Goal: Task Accomplishment & Management: Manage account settings

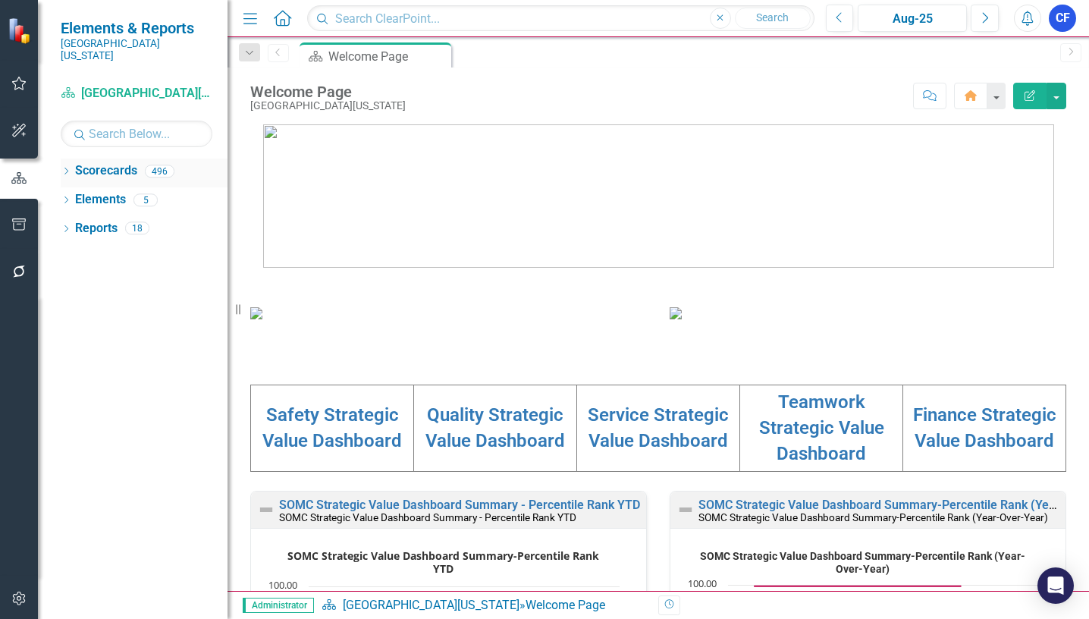
drag, startPoint x: 66, startPoint y: 155, endPoint x: 73, endPoint y: 150, distance: 8.6
click at [67, 167] on div "Dropdown" at bounding box center [66, 173] width 11 height 13
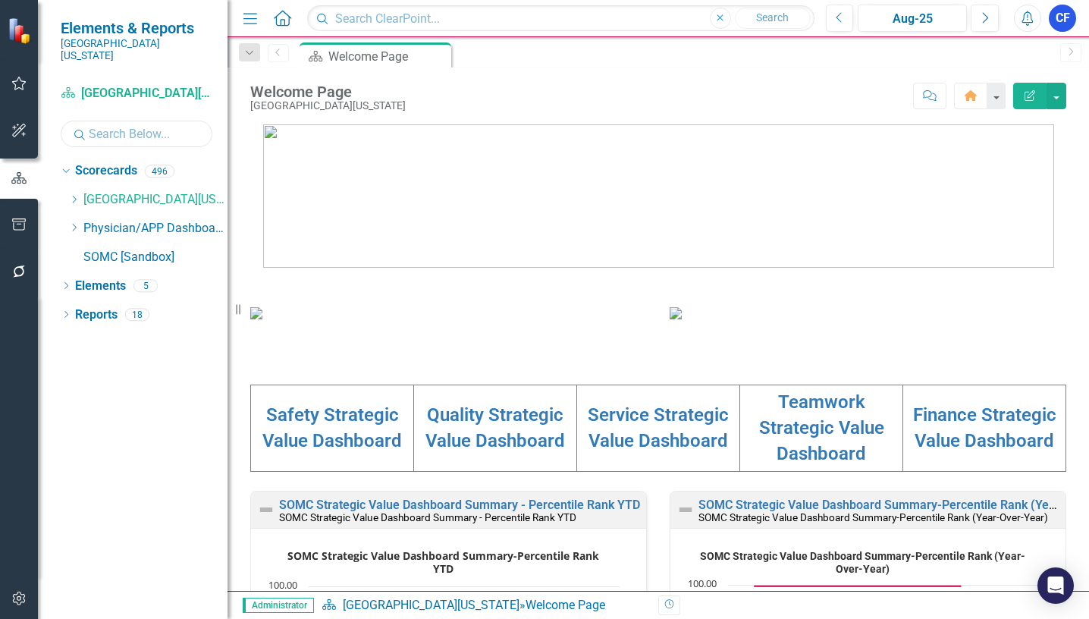
click at [127, 121] on input "text" at bounding box center [137, 134] width 152 height 27
type input "anti"
click at [155, 249] on link "Anticoagulation Clinic" at bounding box center [171, 257] width 114 height 17
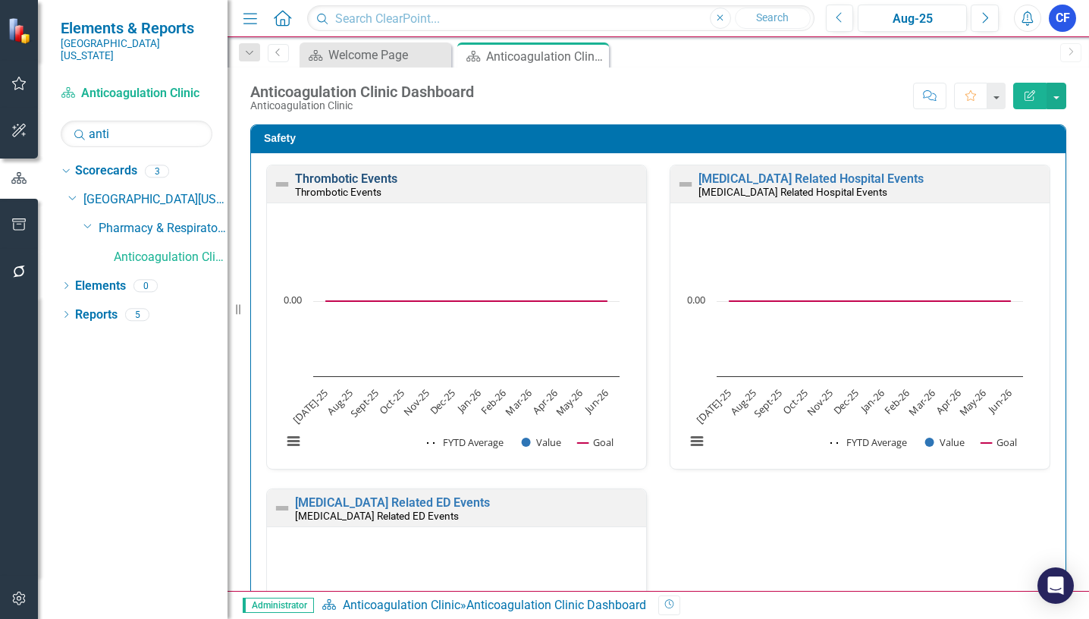
click at [321, 176] on link "Thrombotic Events" at bounding box center [346, 178] width 102 height 14
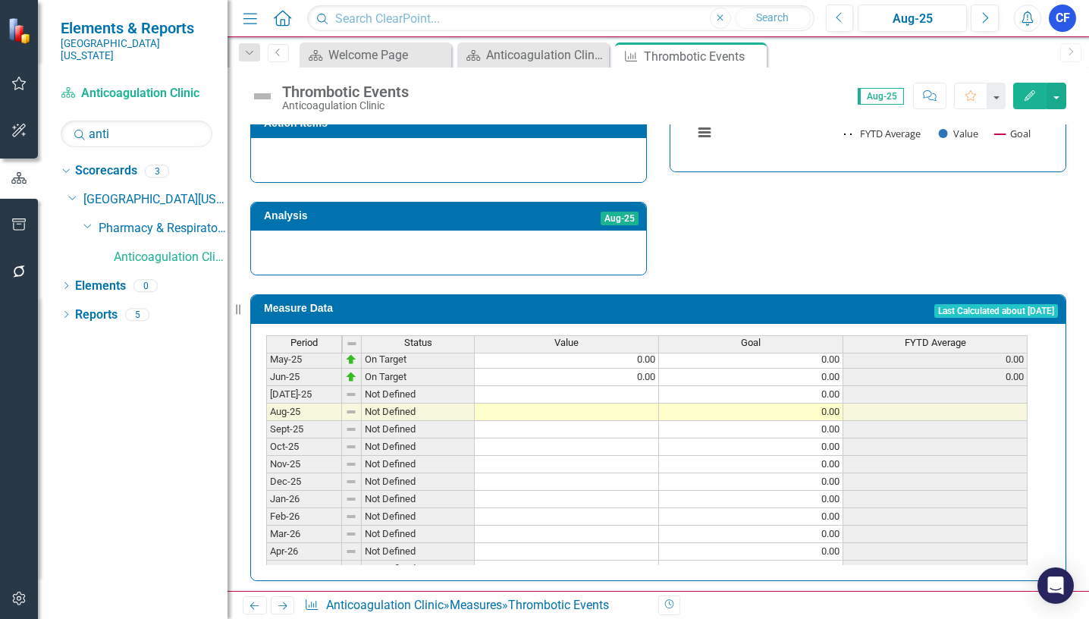
scroll to position [607, 0]
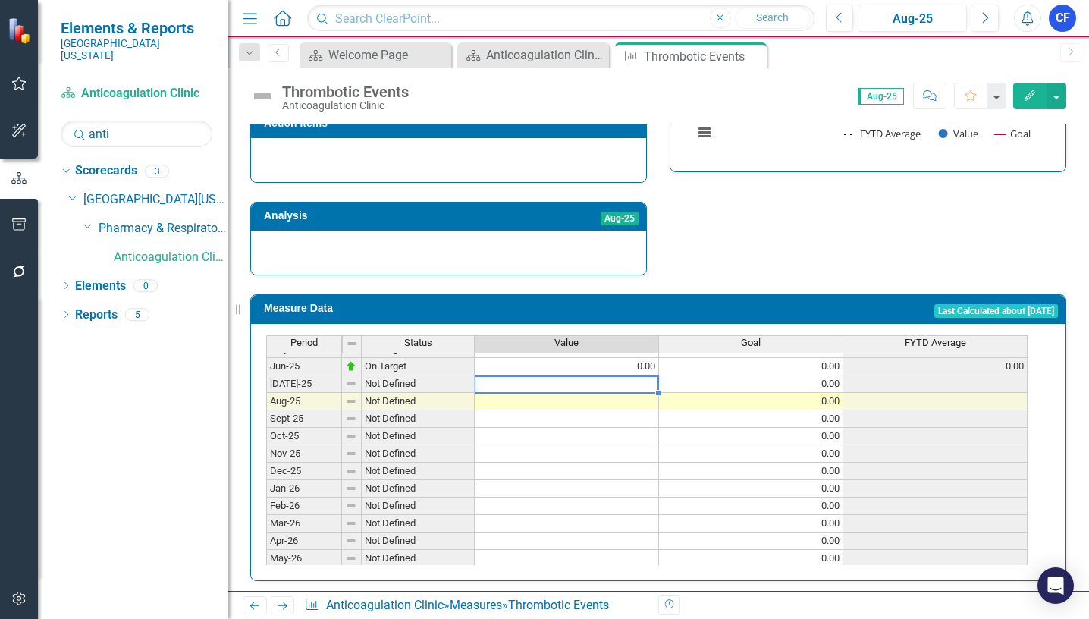
click at [648, 372] on tbody "May-24 On Target 0.00 0.00 0.00 Jun-24 On Target 0.00 0.00 0.00 Jul-24 On Targe…" at bounding box center [646, 357] width 761 height 454
type textarea "0"
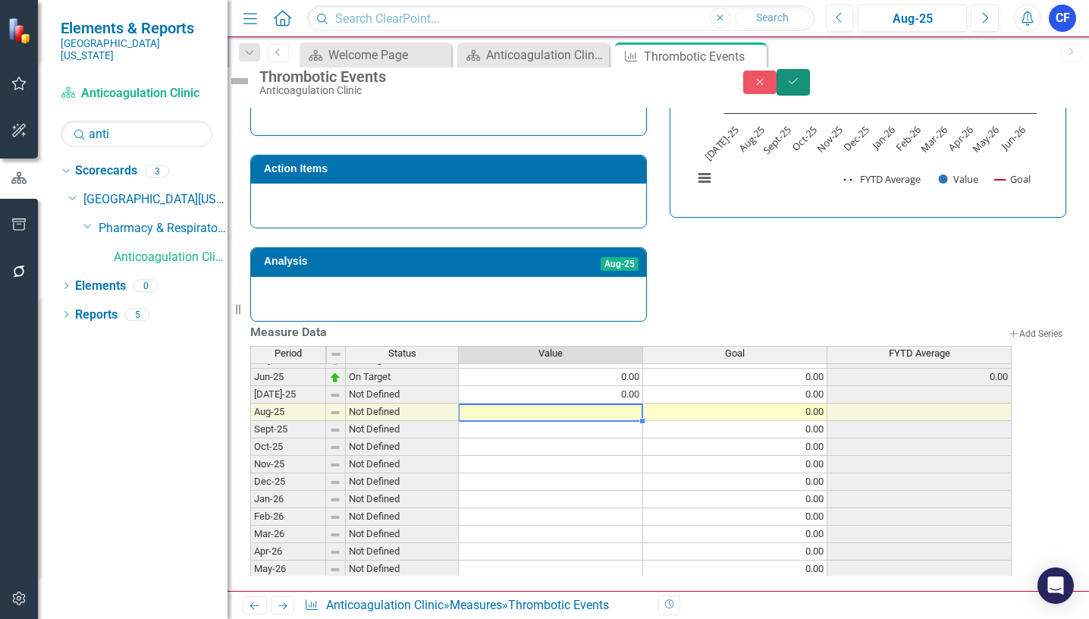
click at [800, 85] on icon "Save" at bounding box center [793, 81] width 14 height 11
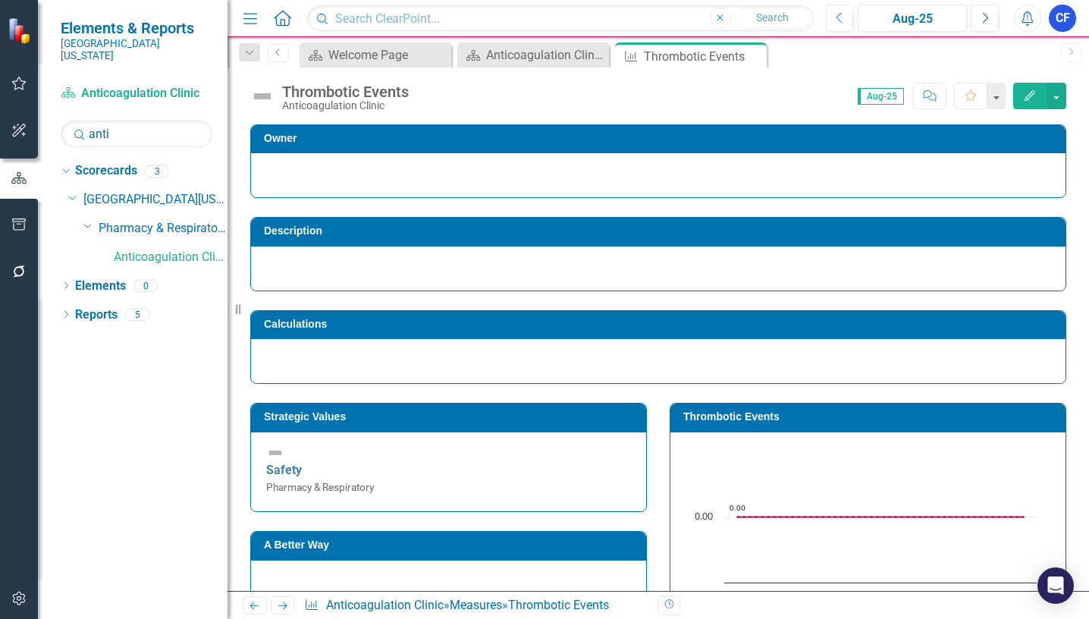
drag, startPoint x: 286, startPoint y: 603, endPoint x: 276, endPoint y: 602, distance: 9.9
click at [285, 604] on icon "Next" at bounding box center [282, 606] width 13 height 10
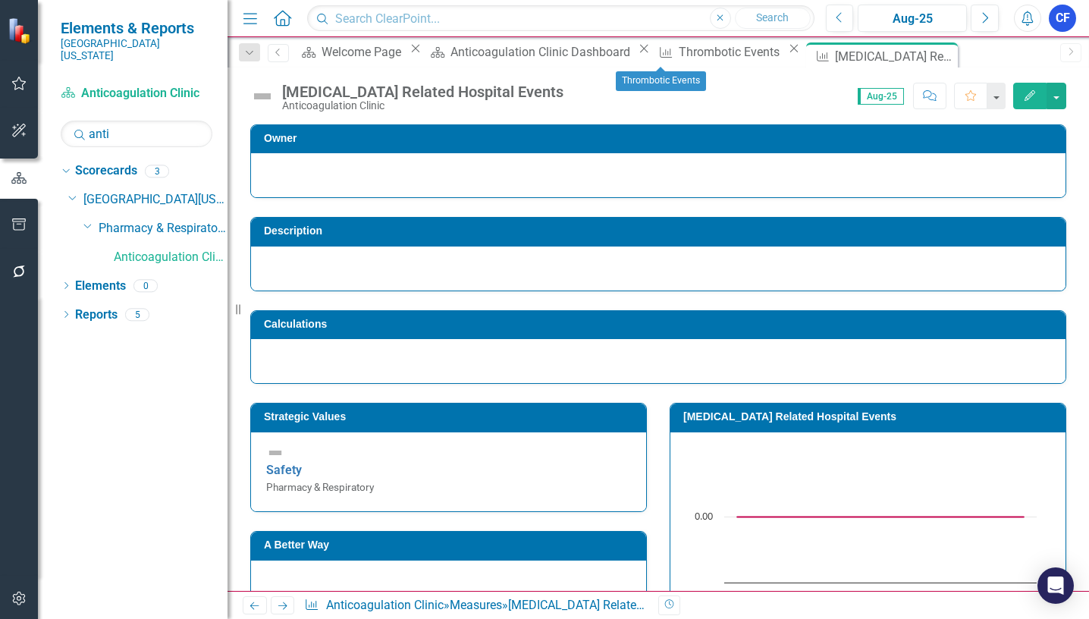
click at [786, 55] on icon "Close" at bounding box center [793, 48] width 15 height 12
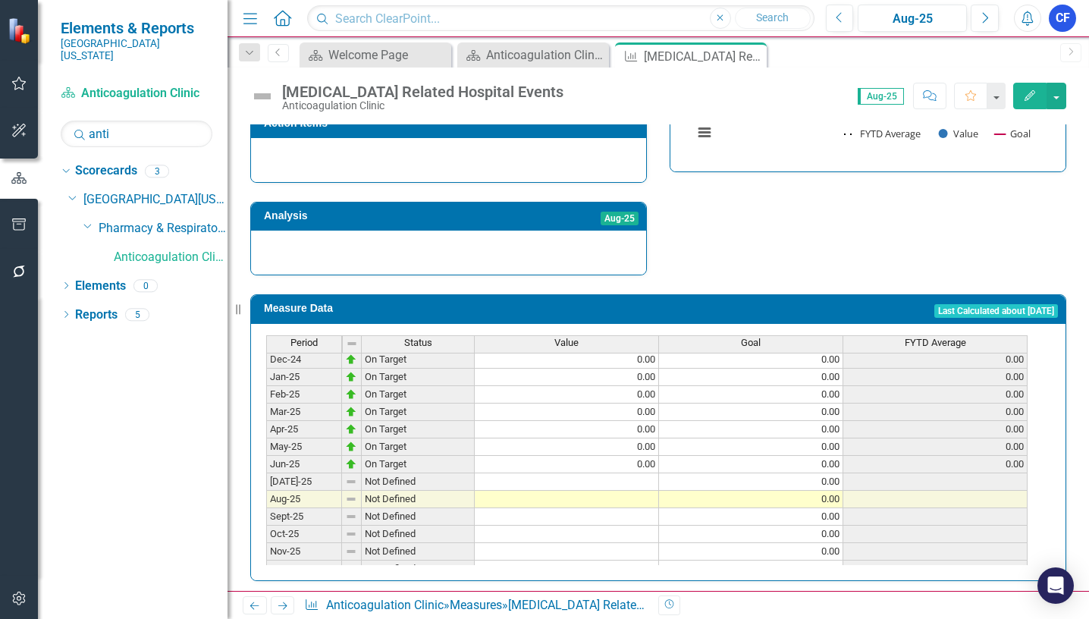
scroll to position [607, 0]
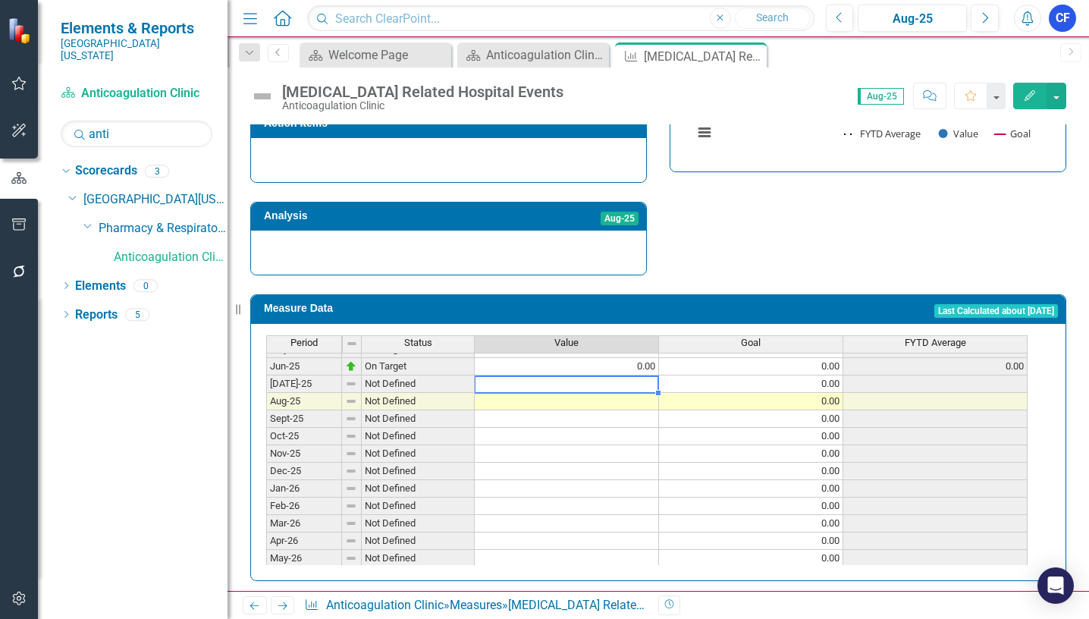
click at [652, 374] on tbody "May-24 On Target 0.00 0.00 0.00 Jun-24 On Target 0.00 0.00 0.00 Jul-24 On Targe…" at bounding box center [646, 357] width 761 height 454
type textarea "0"
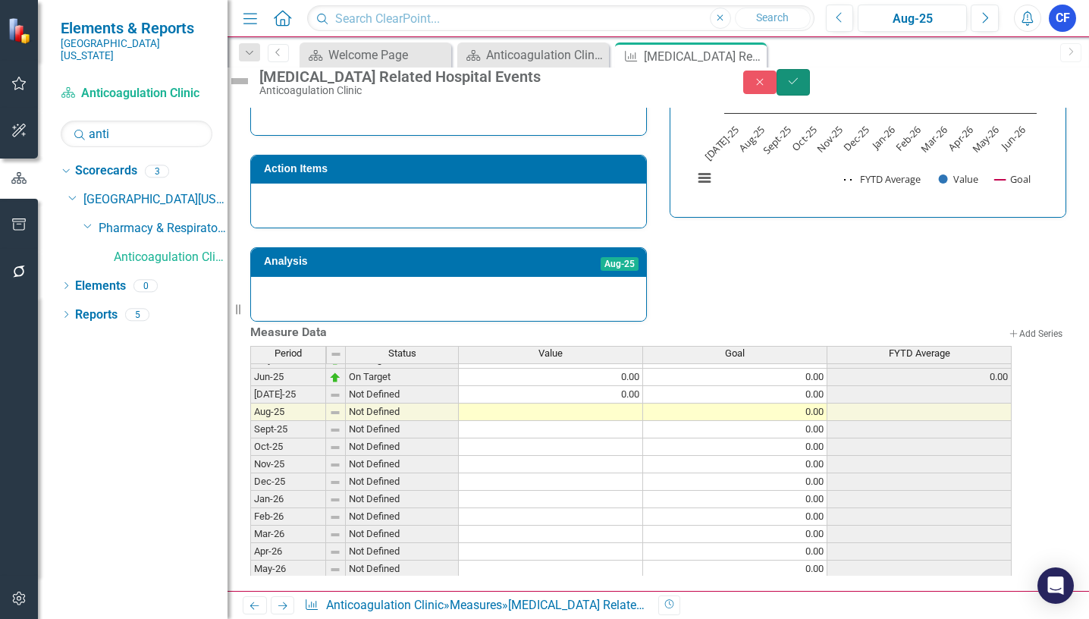
click at [810, 86] on button "Save" at bounding box center [793, 82] width 33 height 27
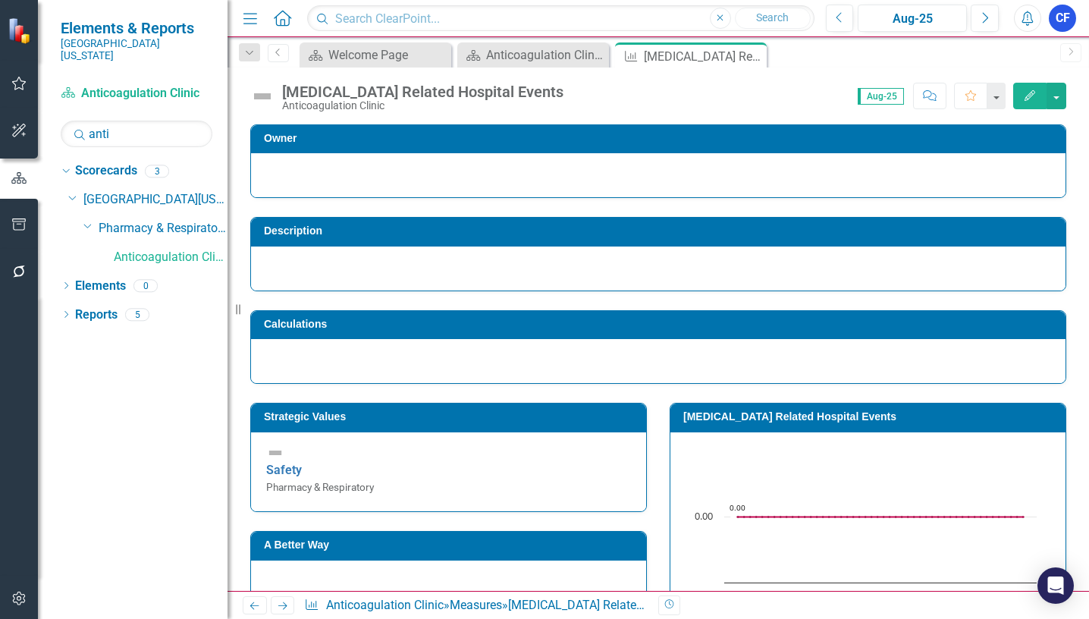
click at [284, 603] on icon "Next" at bounding box center [282, 606] width 13 height 10
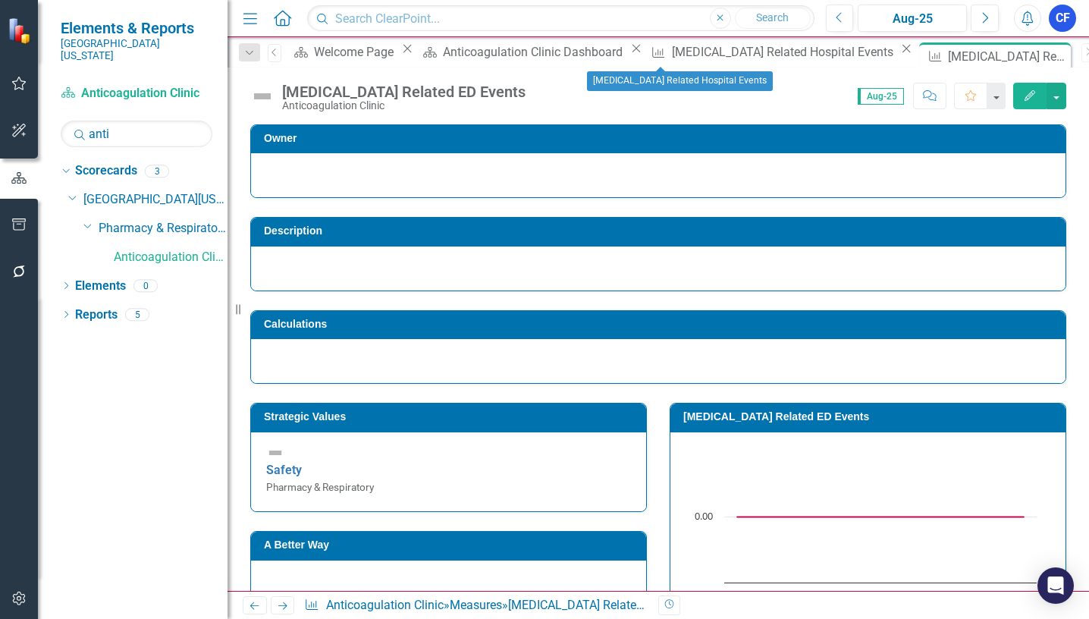
click at [899, 55] on icon "Close" at bounding box center [906, 48] width 15 height 12
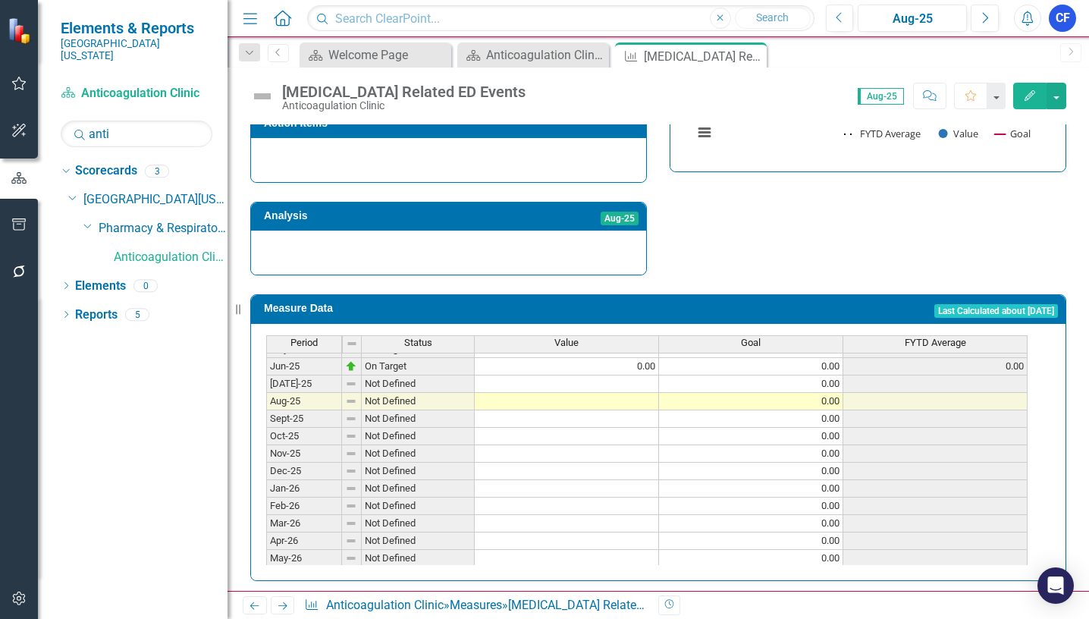
click at [645, 378] on tbody "Feb-24 On Target 0.00 0.00 0.00 Mar-24 On Target 0.00 0.00 0.00 Apr-24 On Targe…" at bounding box center [646, 331] width 761 height 507
type textarea "0"
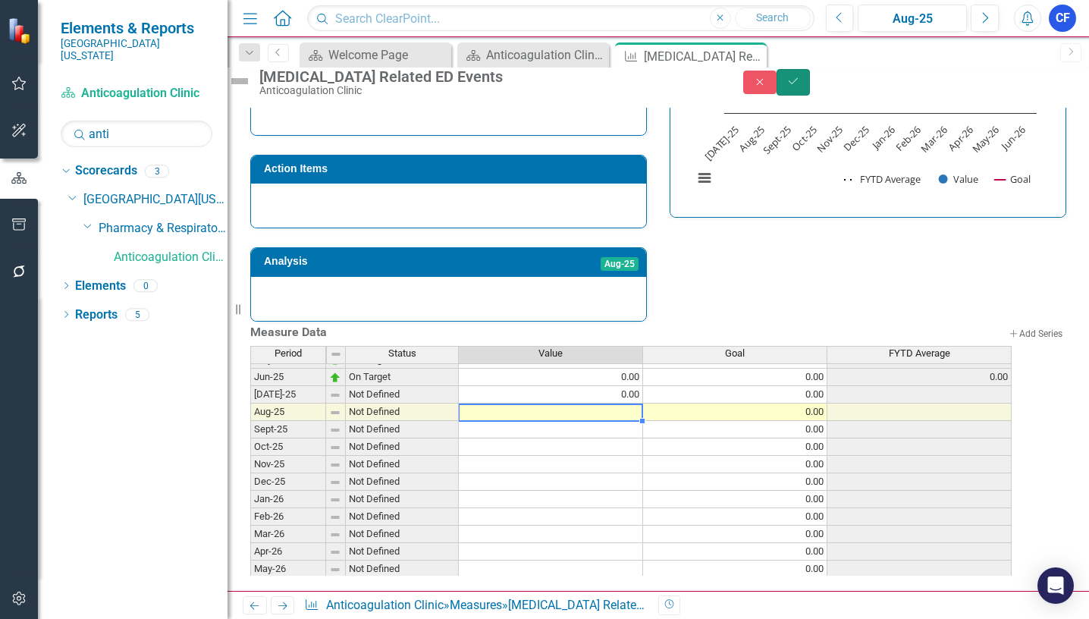
click at [810, 83] on button "Save" at bounding box center [793, 82] width 33 height 27
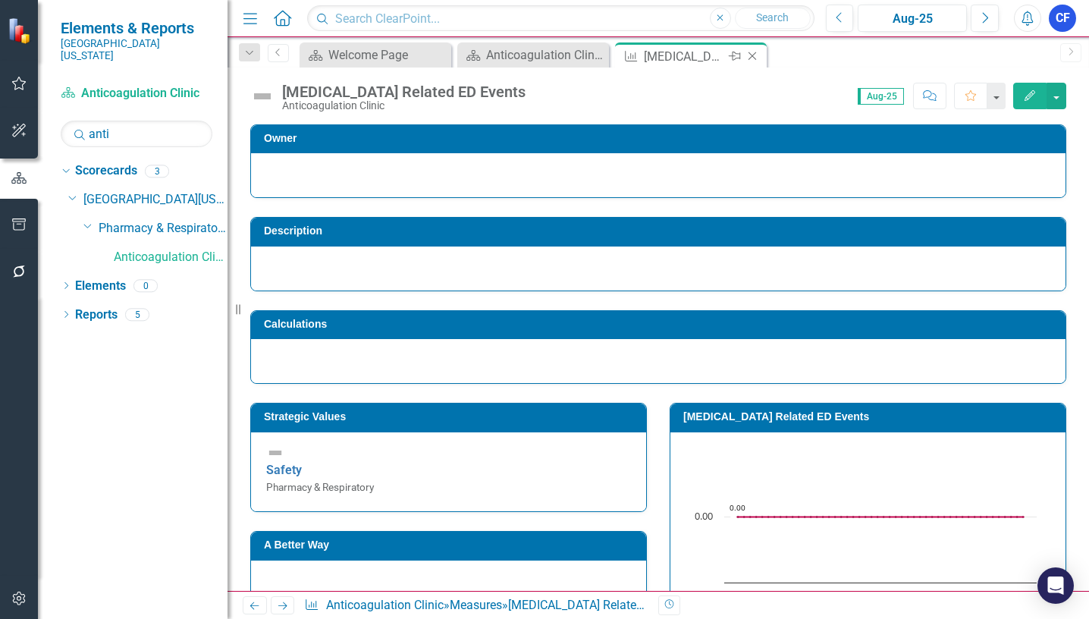
click at [755, 51] on icon "Close" at bounding box center [752, 56] width 15 height 12
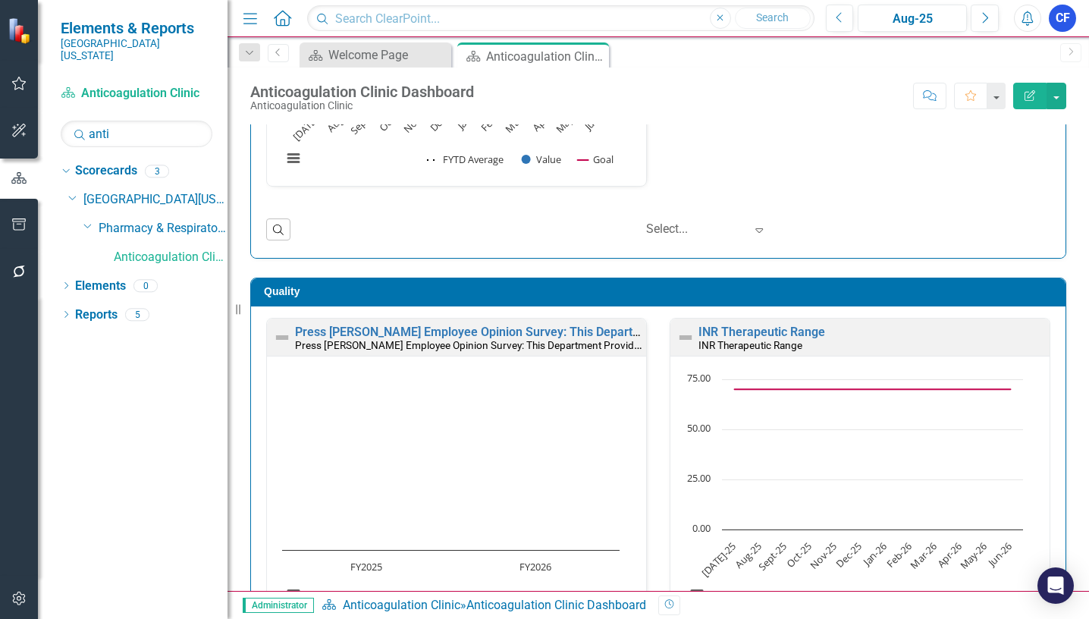
click at [712, 339] on small "INR Therapeutic Range" at bounding box center [750, 345] width 104 height 12
click at [744, 334] on link "INR Therapeutic Range" at bounding box center [761, 332] width 127 height 14
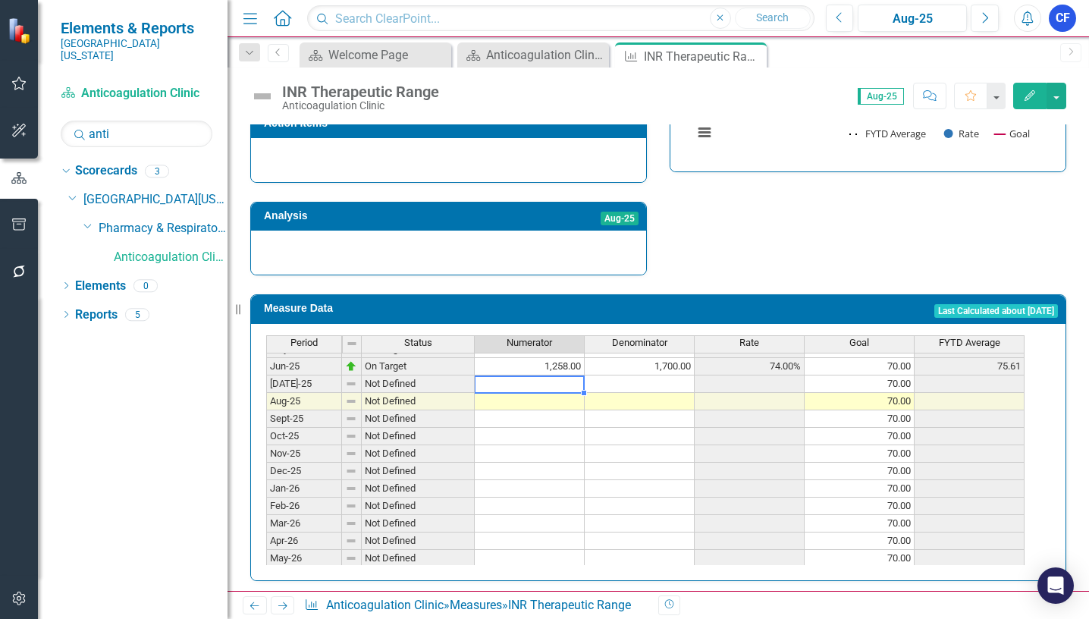
click at [516, 372] on tbody "May-24 Below Plan 1,236.00 1,800.00 68.67% 100.00 76.86 Jun-24 Below Plan 1,248…" at bounding box center [645, 357] width 758 height 454
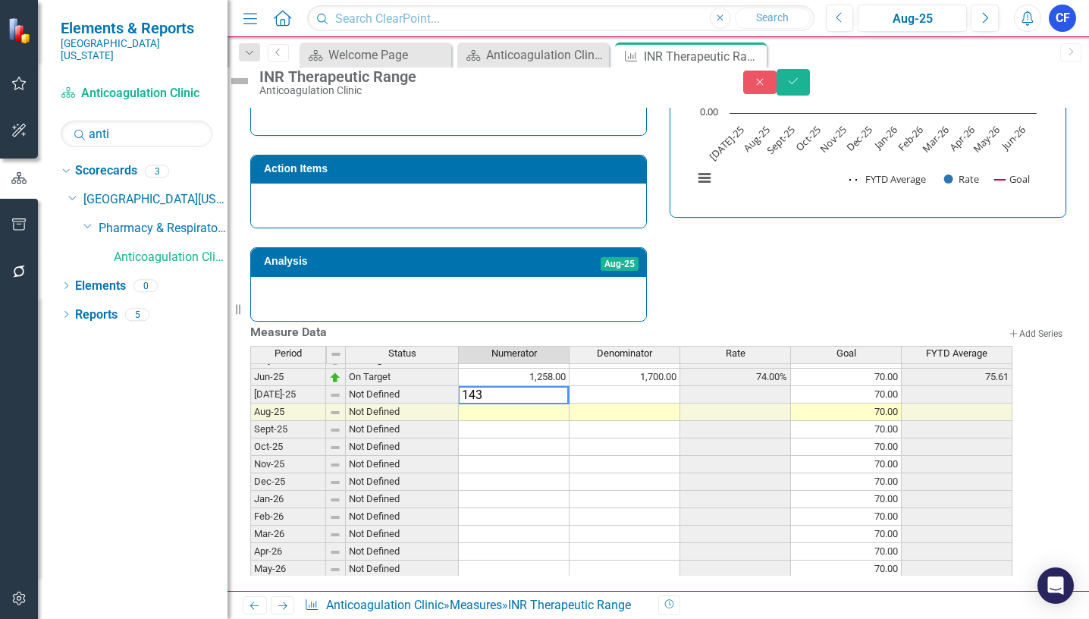
type textarea "1433"
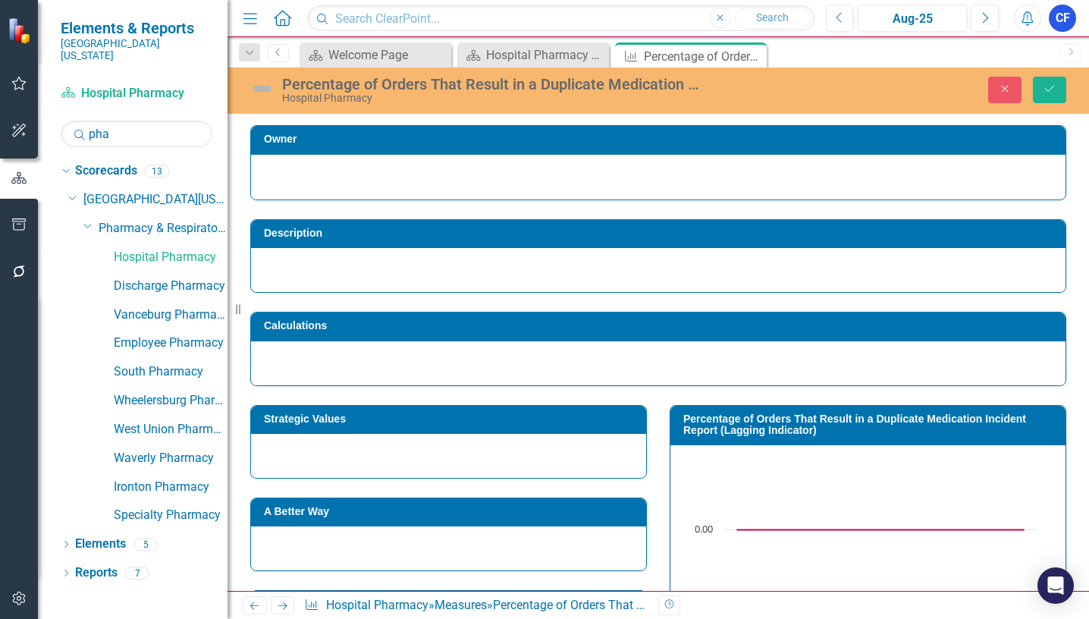
scroll to position [531, 0]
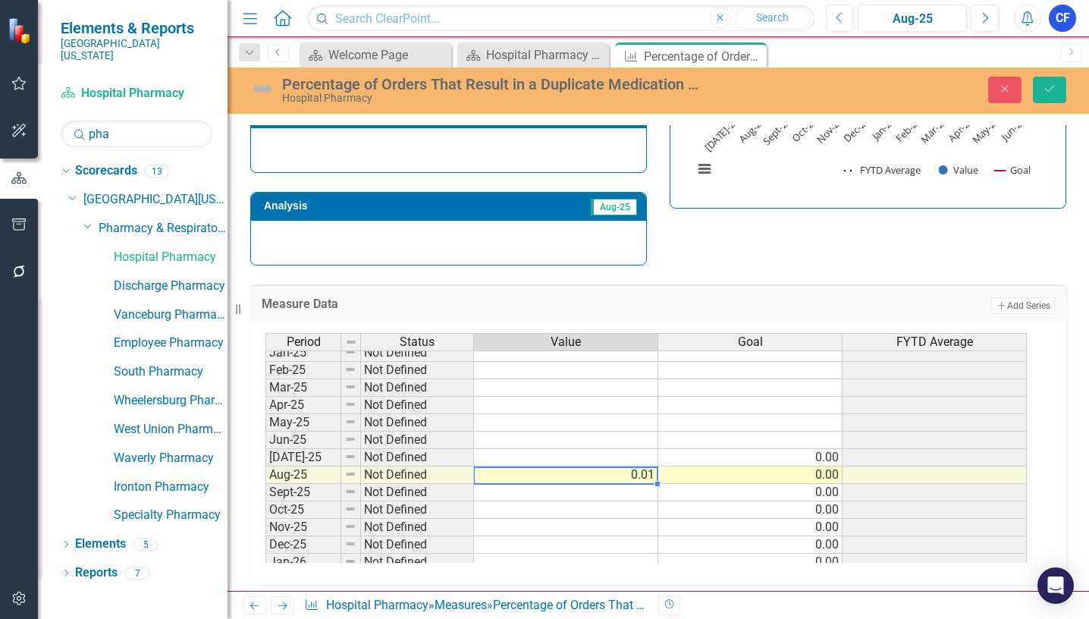
click at [570, 340] on span "Value" at bounding box center [566, 342] width 30 height 14
click at [1053, 89] on icon "Save" at bounding box center [1050, 88] width 14 height 11
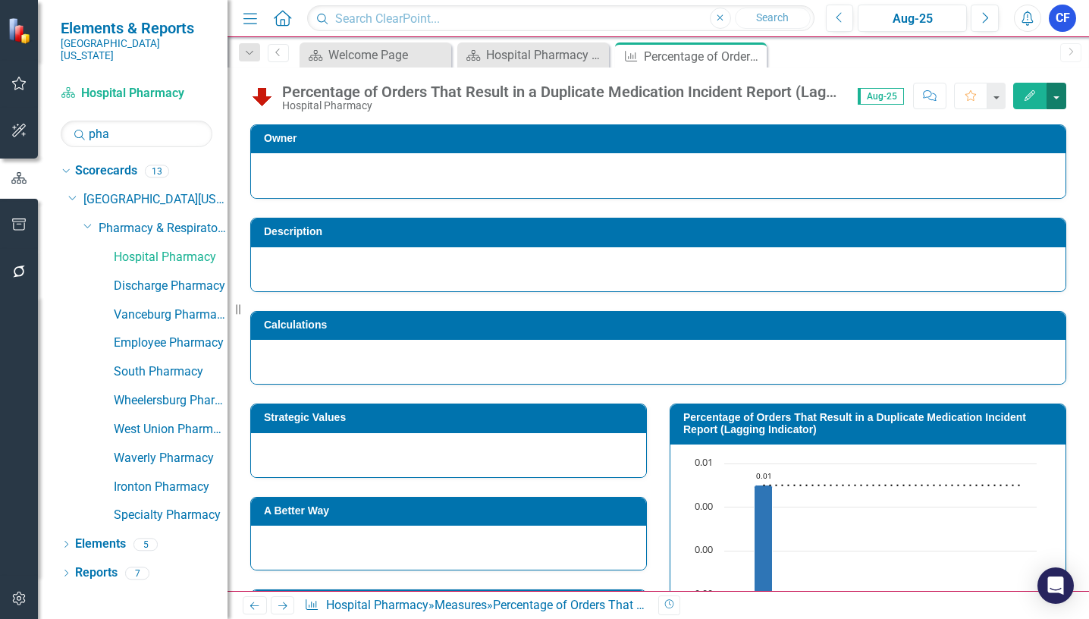
click at [1053, 99] on button "button" at bounding box center [1056, 96] width 20 height 27
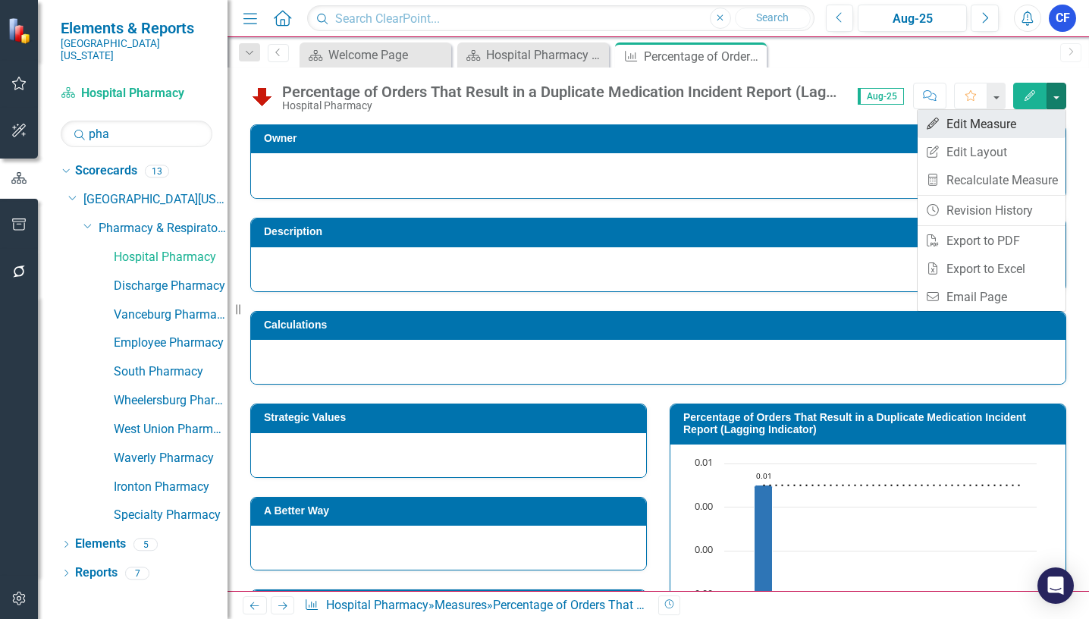
click at [1010, 124] on link "Edit Edit Measure" at bounding box center [992, 124] width 148 height 28
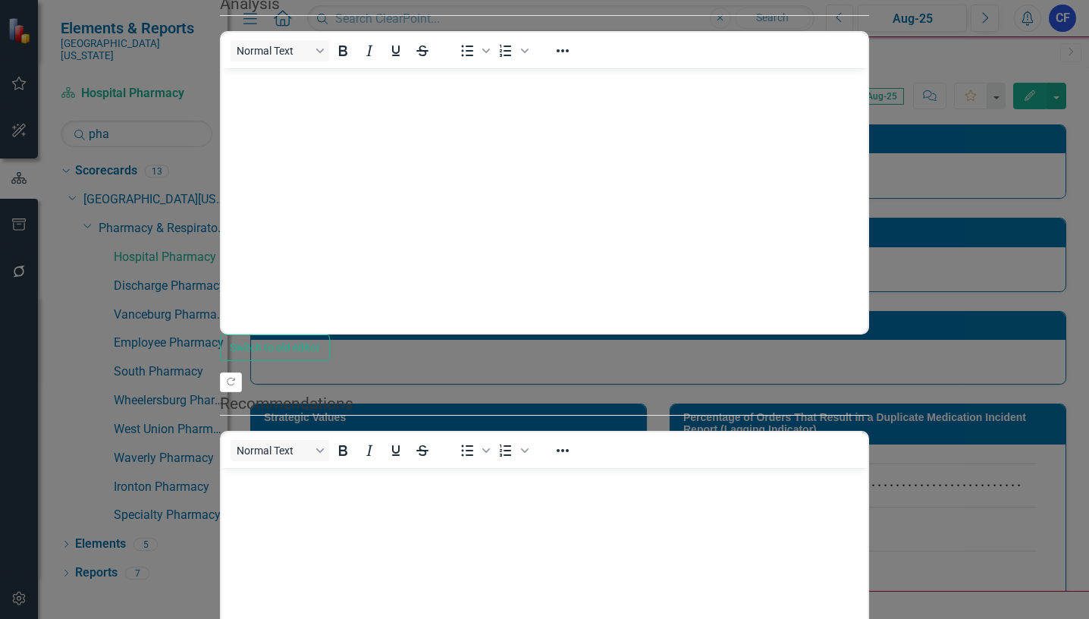
scroll to position [0, 0]
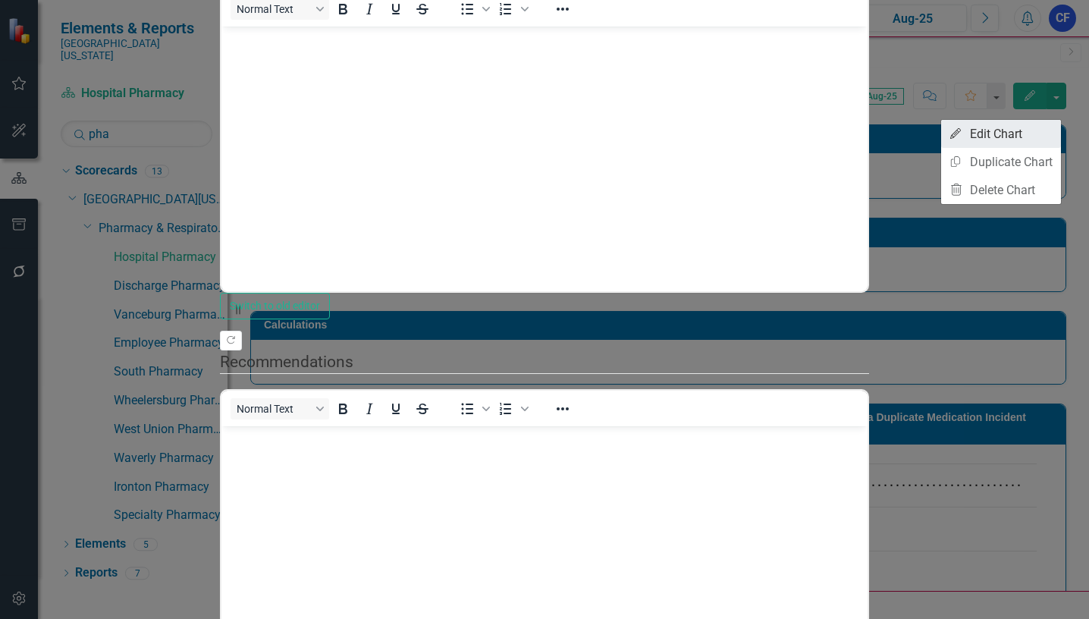
click at [1003, 131] on link "Edit Edit Chart" at bounding box center [1001, 134] width 120 height 28
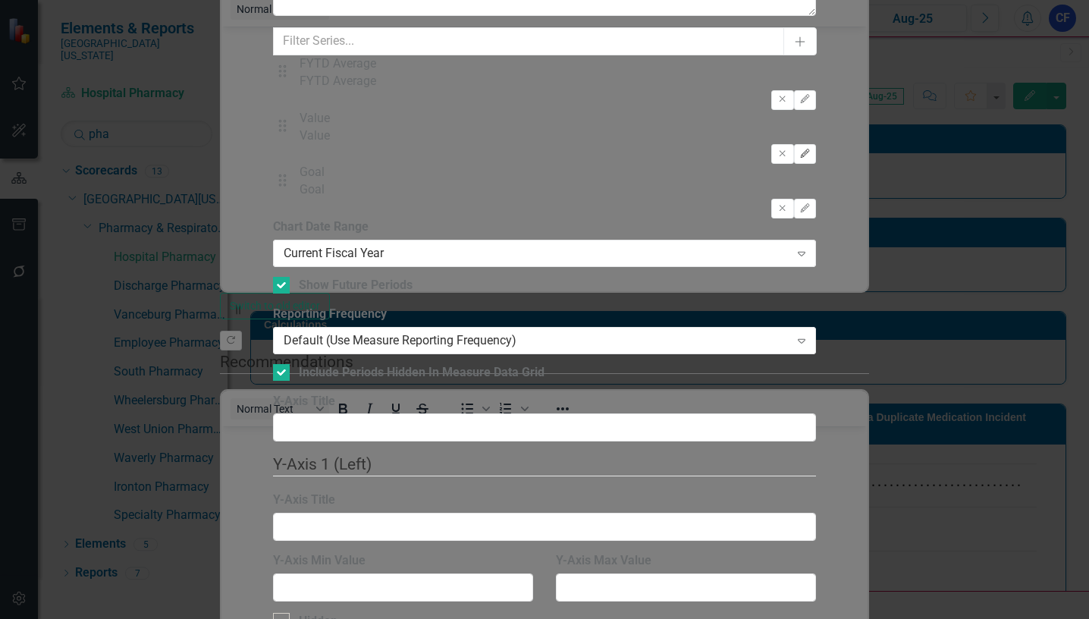
click at [799, 158] on icon "Edit" at bounding box center [804, 153] width 11 height 9
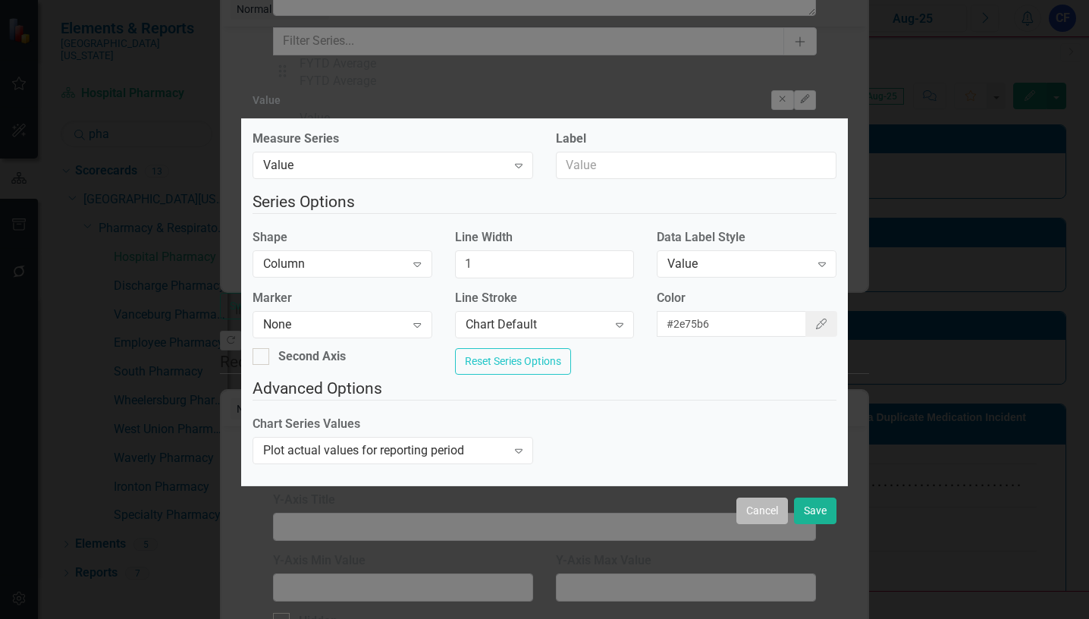
click at [768, 516] on button "Cancel" at bounding box center [762, 510] width 52 height 27
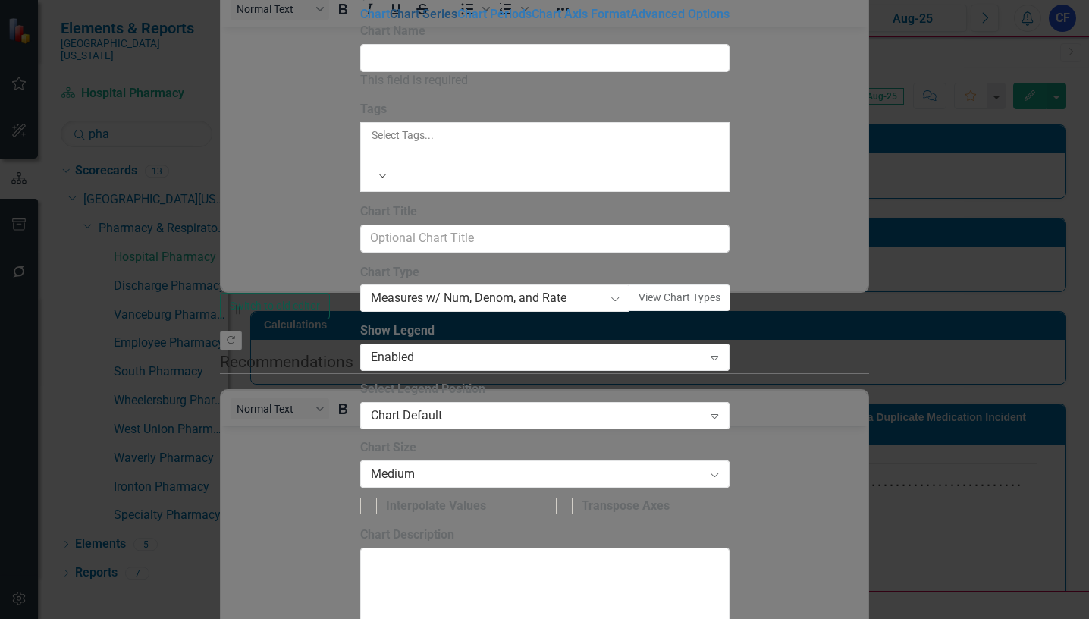
click at [390, 21] on link "Chart Series" at bounding box center [423, 14] width 67 height 14
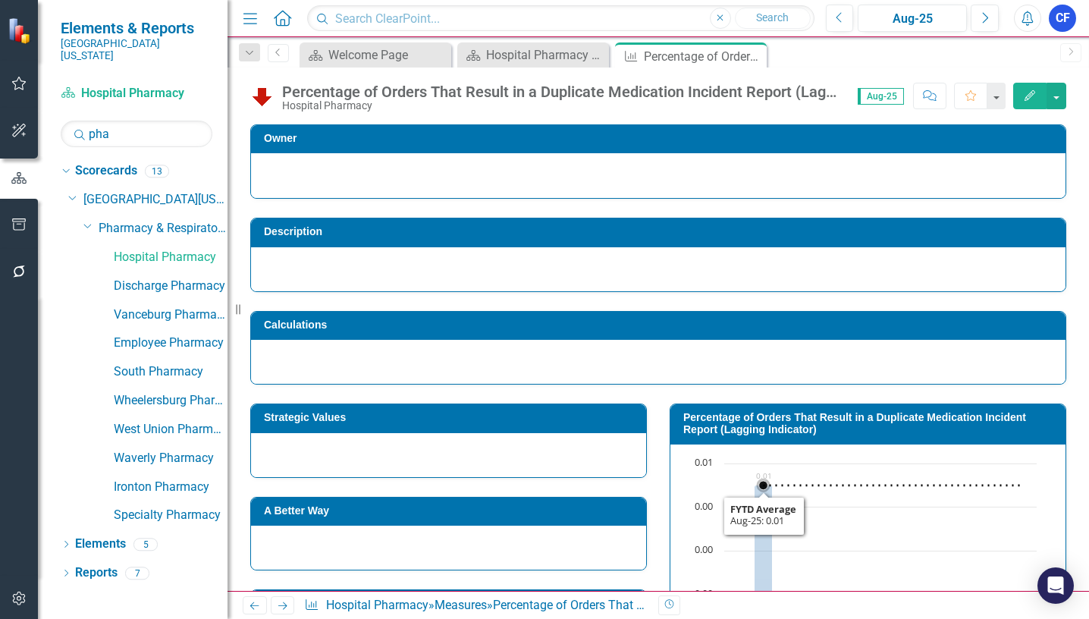
drag, startPoint x: 753, startPoint y: 485, endPoint x: 706, endPoint y: 417, distance: 82.9
drag, startPoint x: 706, startPoint y: 417, endPoint x: 974, endPoint y: 418, distance: 268.4
click at [974, 418] on h3 "Percentage of Orders That Result in a Duplicate Medication Incident Report (Lag…" at bounding box center [870, 424] width 375 height 24
drag, startPoint x: 810, startPoint y: 419, endPoint x: 756, endPoint y: 416, distance: 53.9
click at [756, 416] on h3 "Percentage of Orders That Result in a Duplicate Medication Incident Report (Lag…" at bounding box center [870, 424] width 375 height 24
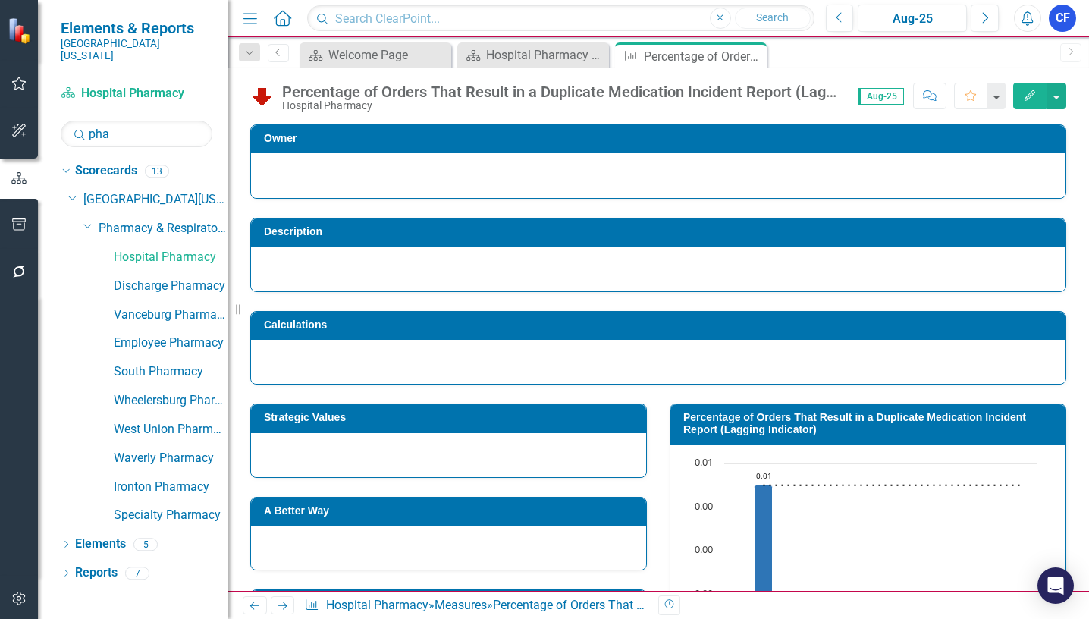
click at [755, 416] on h3 "Percentage of Orders That Result in a Duplicate Medication Incident Report (Lag…" at bounding box center [870, 424] width 375 height 24
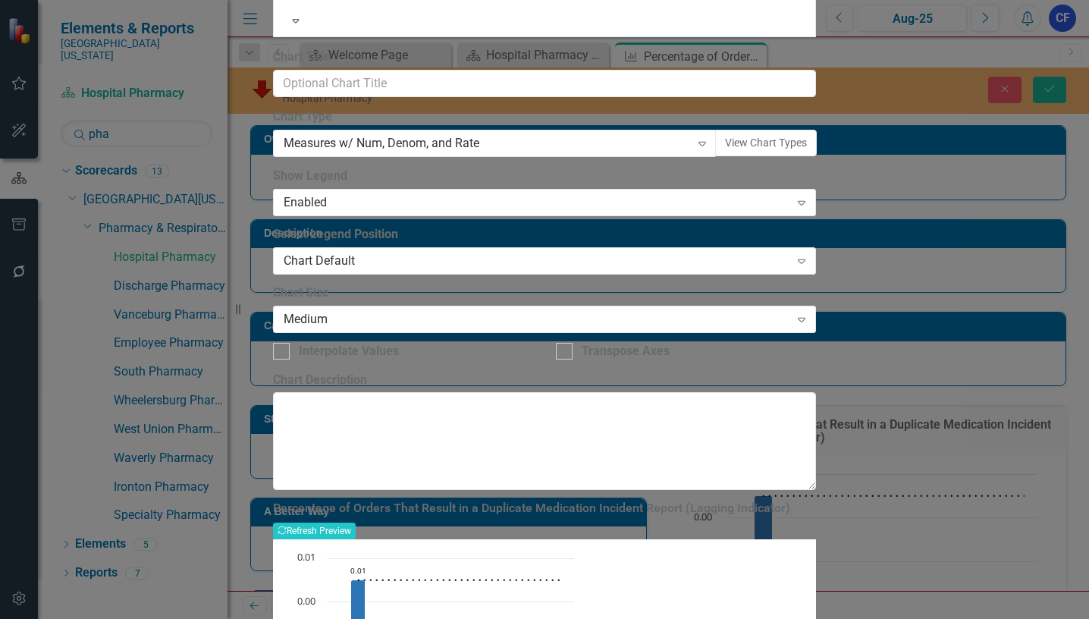
click at [755, 416] on div "Charts Chart Percentage of Orders That Result in a Duplicate Medication Inciden…" at bounding box center [544, 309] width 1089 height 619
click at [715, 156] on button "View Chart Types" at bounding box center [766, 143] width 102 height 27
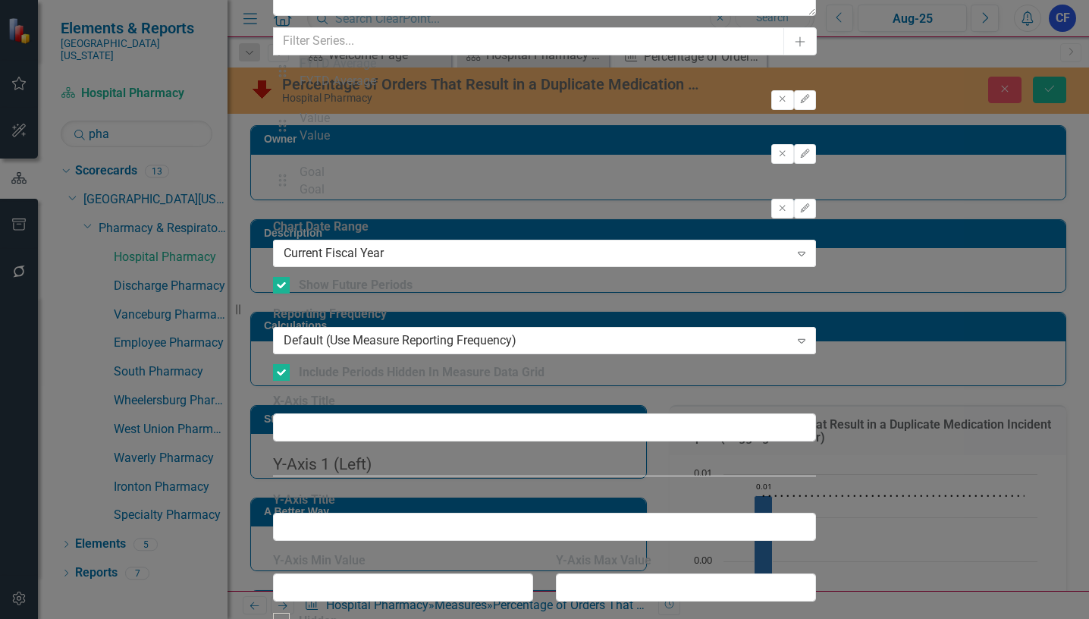
drag, startPoint x: 836, startPoint y: 214, endPoint x: 978, endPoint y: 605, distance: 416.2
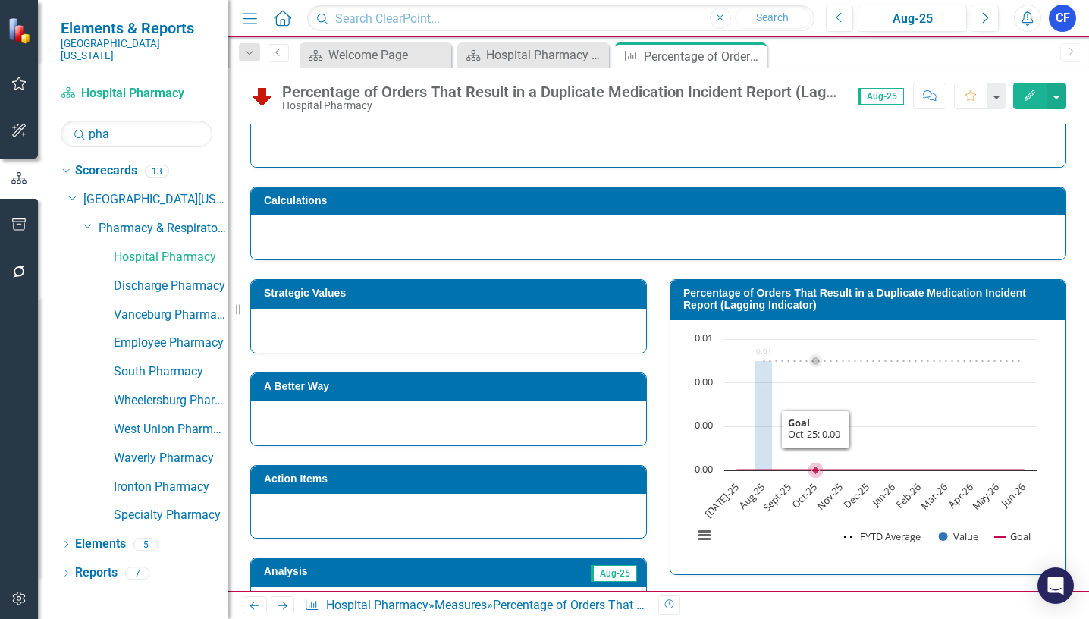
scroll to position [152, 0]
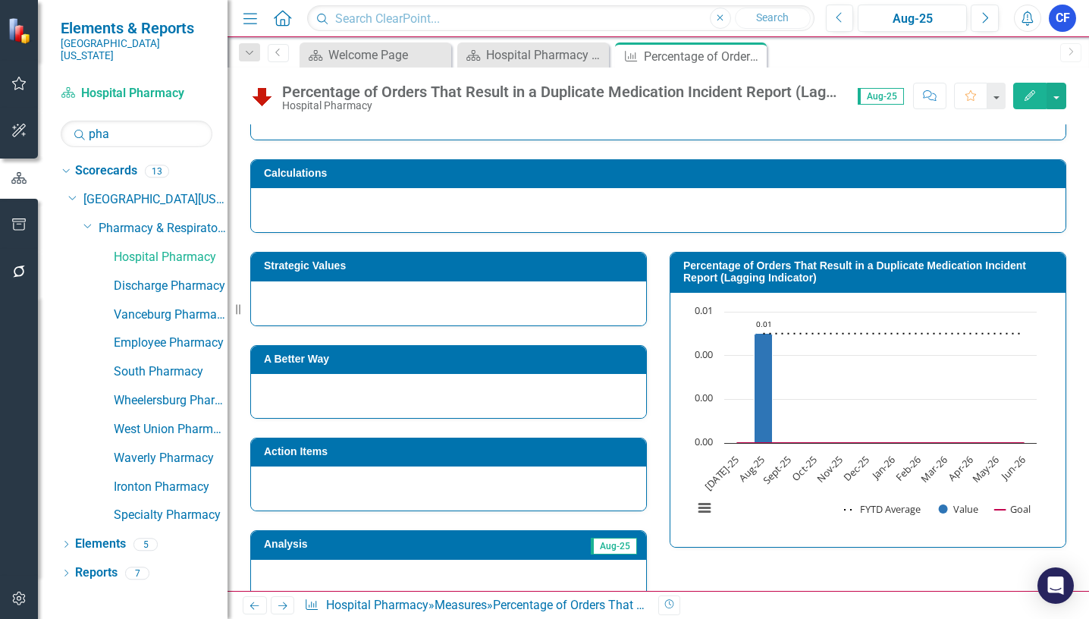
drag, startPoint x: 692, startPoint y: 352, endPoint x: 974, endPoint y: 263, distance: 296.4
click at [974, 263] on h3 "Percentage of Orders That Result in a Duplicate Medication Incident Report (Lag…" at bounding box center [870, 272] width 375 height 24
drag, startPoint x: 696, startPoint y: 308, endPoint x: 764, endPoint y: 56, distance: 260.6
click at [764, 56] on div "Measure Percentage of Orders That Result in a Duplicate Medication Incident Rep…" at bounding box center [691, 54] width 152 height 25
click at [1054, 93] on button "button" at bounding box center [1056, 96] width 20 height 27
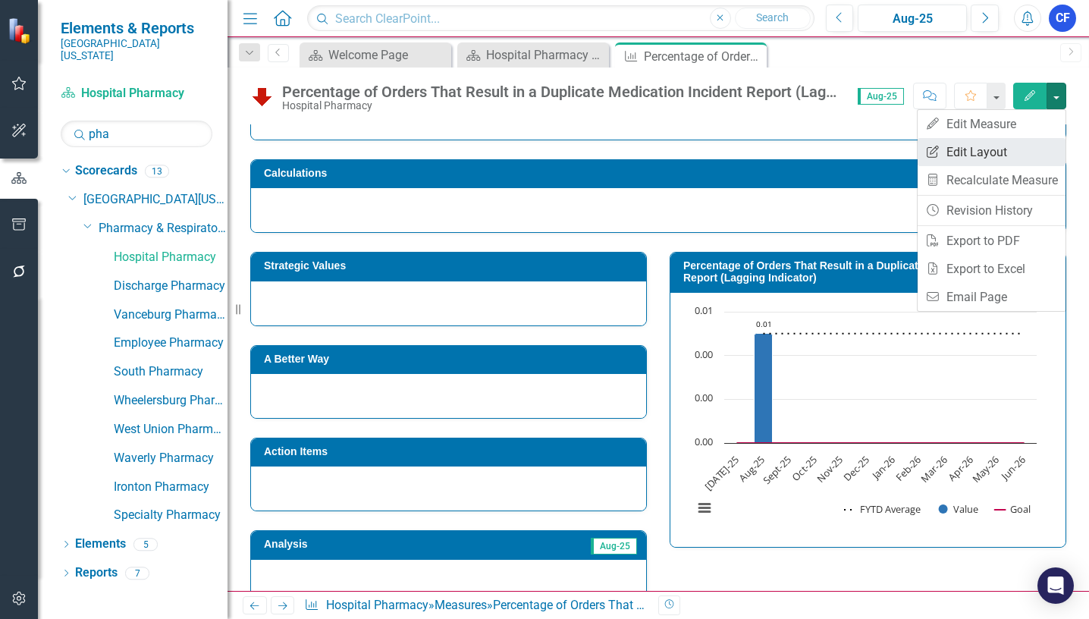
click at [996, 152] on link "Edit Report Edit Layout" at bounding box center [992, 152] width 148 height 28
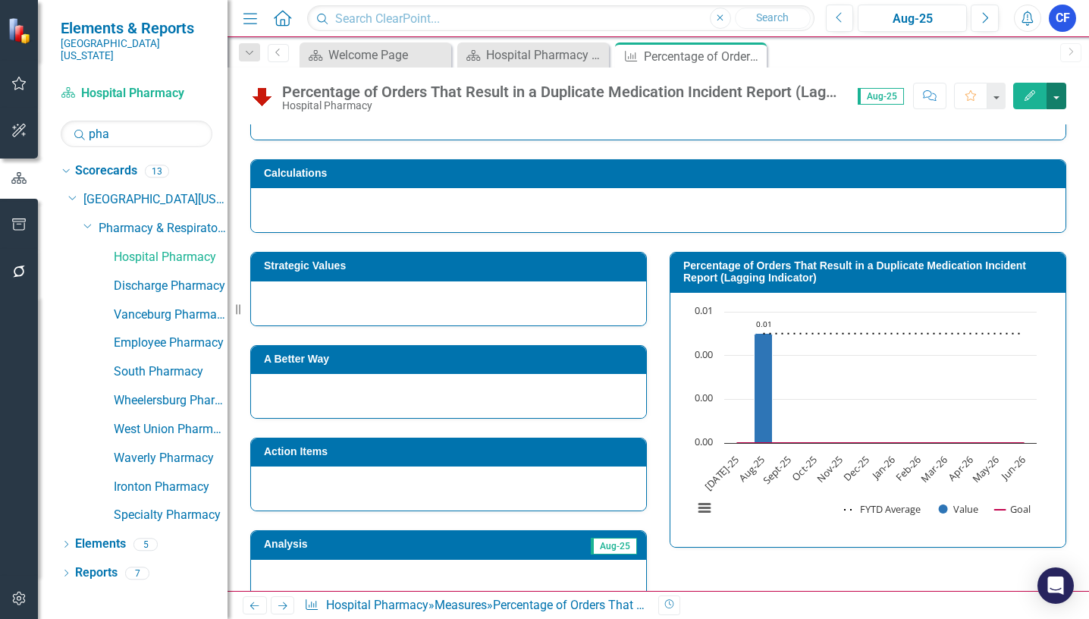
click at [1059, 99] on button "button" at bounding box center [1056, 96] width 20 height 27
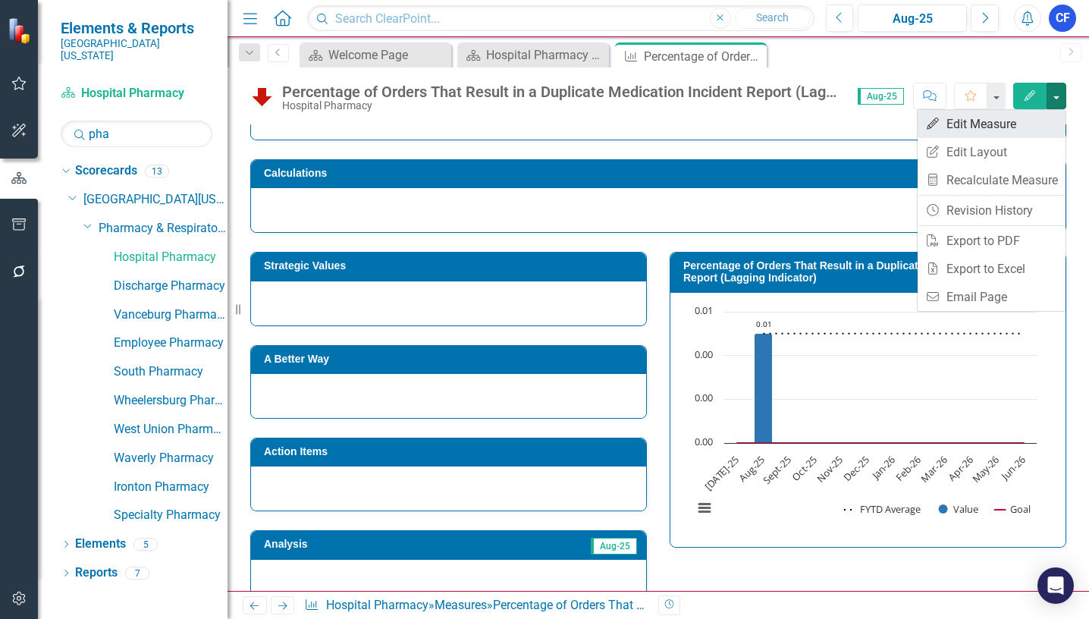
click at [1009, 126] on link "Edit Edit Measure" at bounding box center [992, 124] width 148 height 28
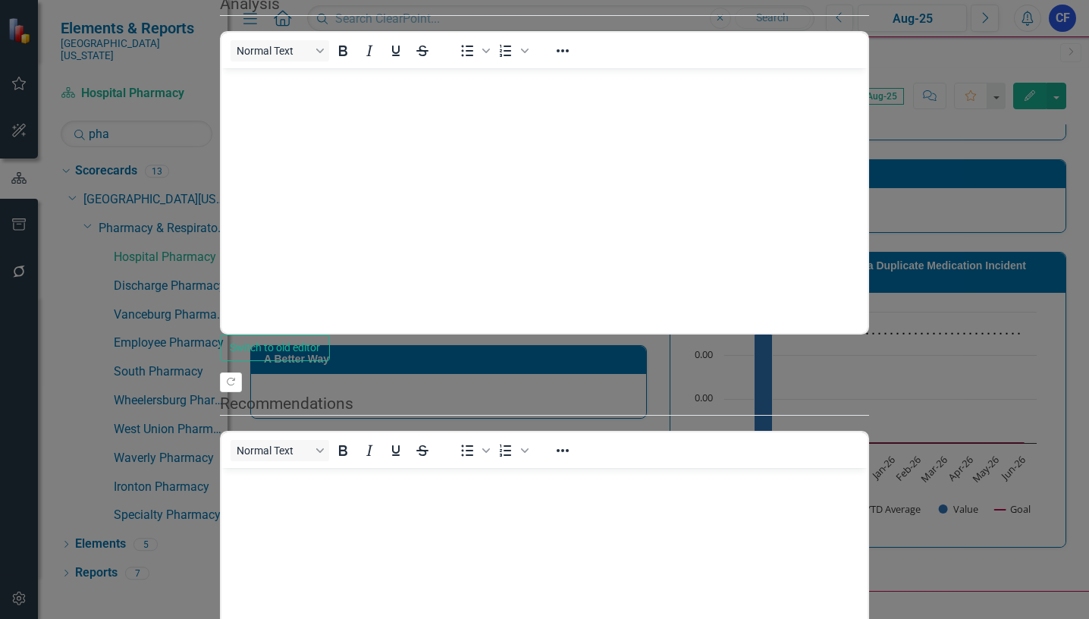
scroll to position [0, 0]
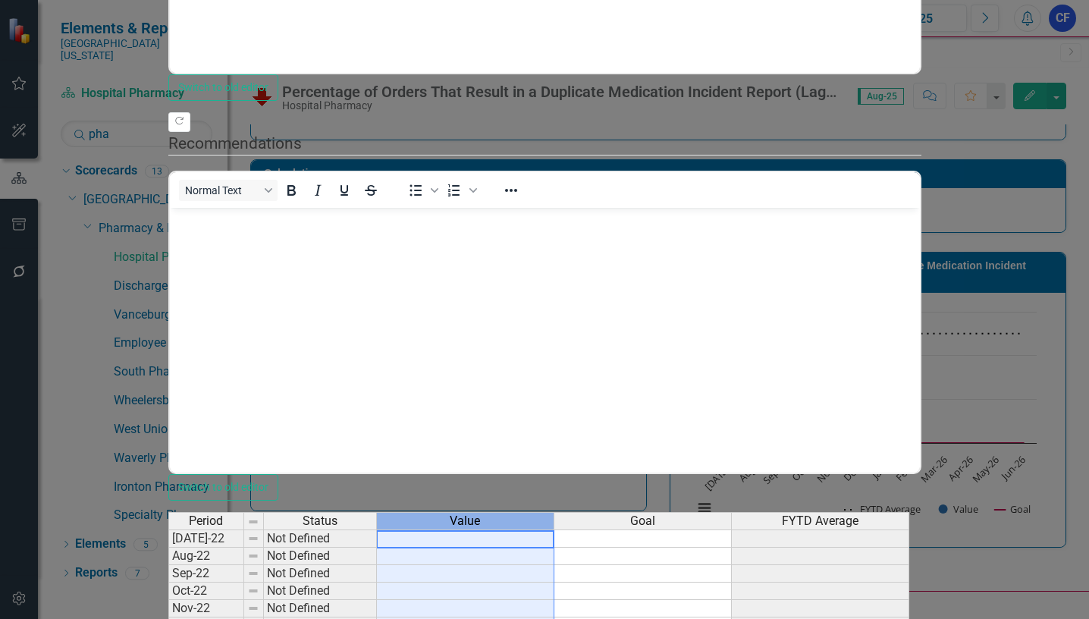
click at [480, 514] on span "Value" at bounding box center [465, 521] width 30 height 14
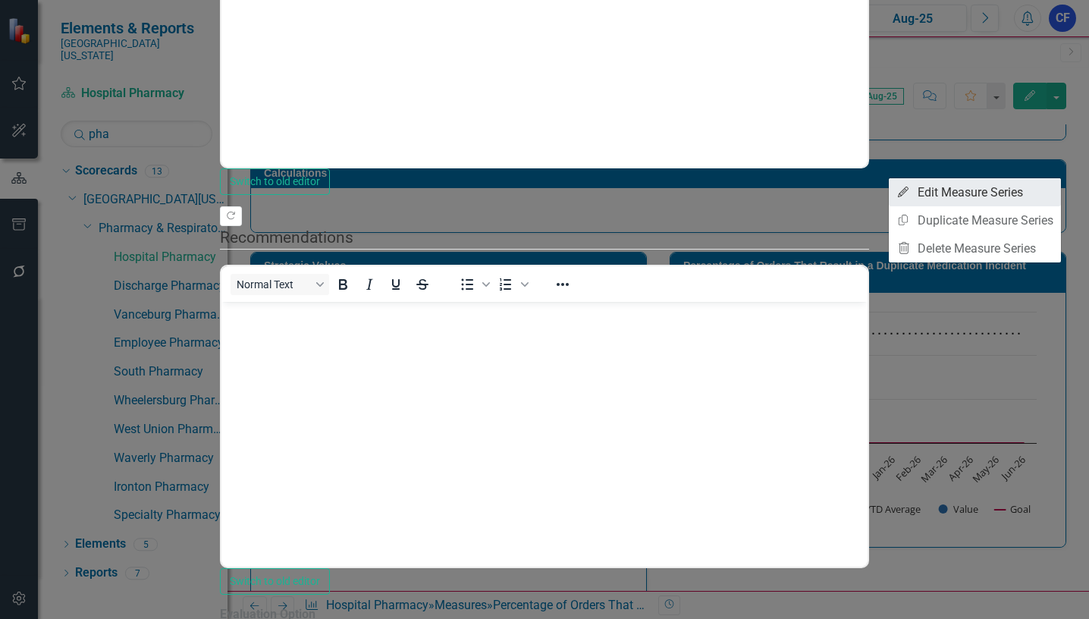
click at [1002, 193] on link "Edit Edit Measure Series" at bounding box center [975, 192] width 172 height 28
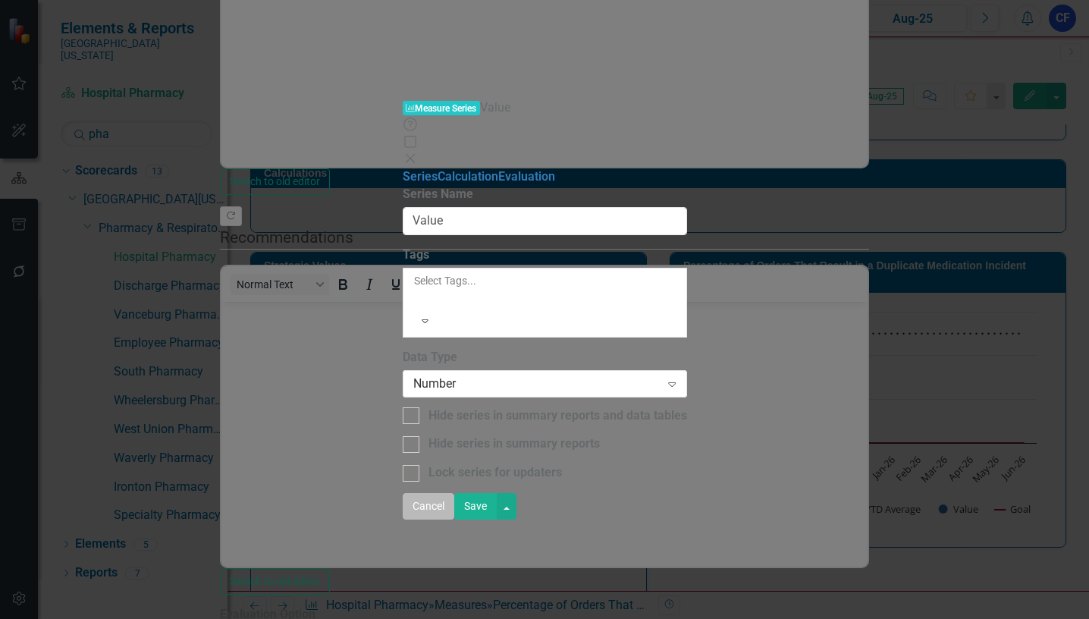
click at [454, 519] on button "Cancel" at bounding box center [429, 506] width 52 height 27
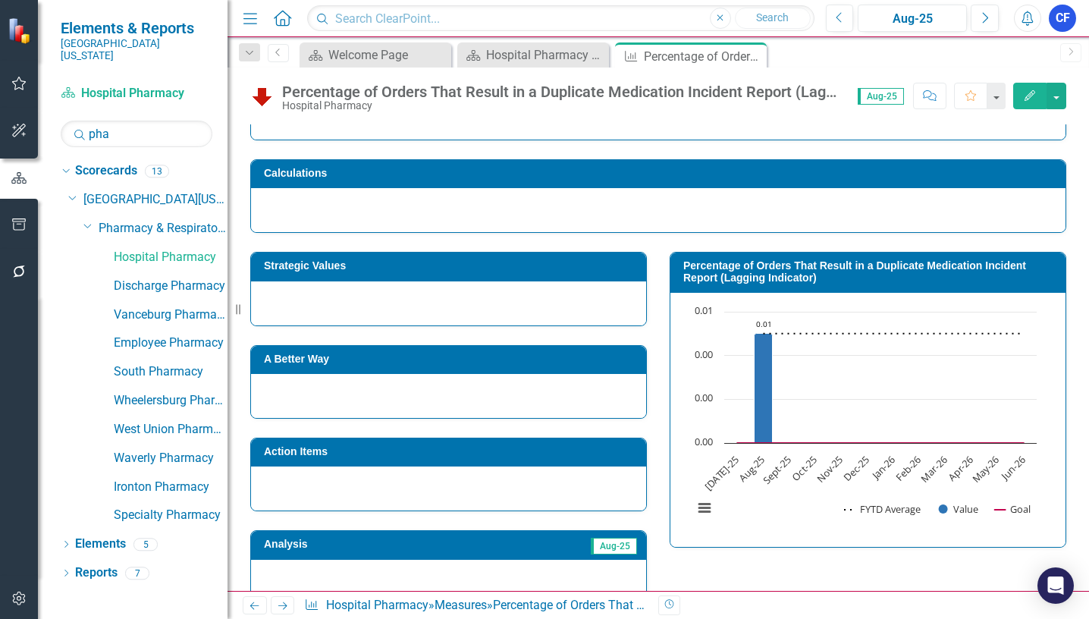
drag, startPoint x: 755, startPoint y: 58, endPoint x: 1047, endPoint y: 52, distance: 292.8
click at [0, 0] on icon at bounding box center [0, 0] width 0 height 0
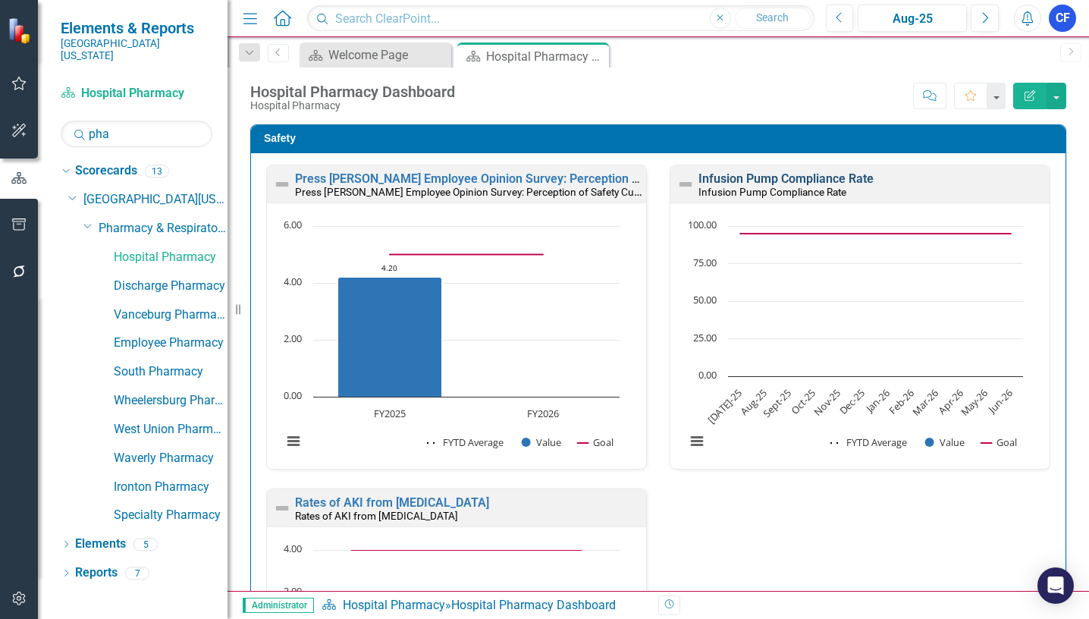
click at [738, 178] on link "Infusion Pump Compliance Rate" at bounding box center [785, 178] width 175 height 14
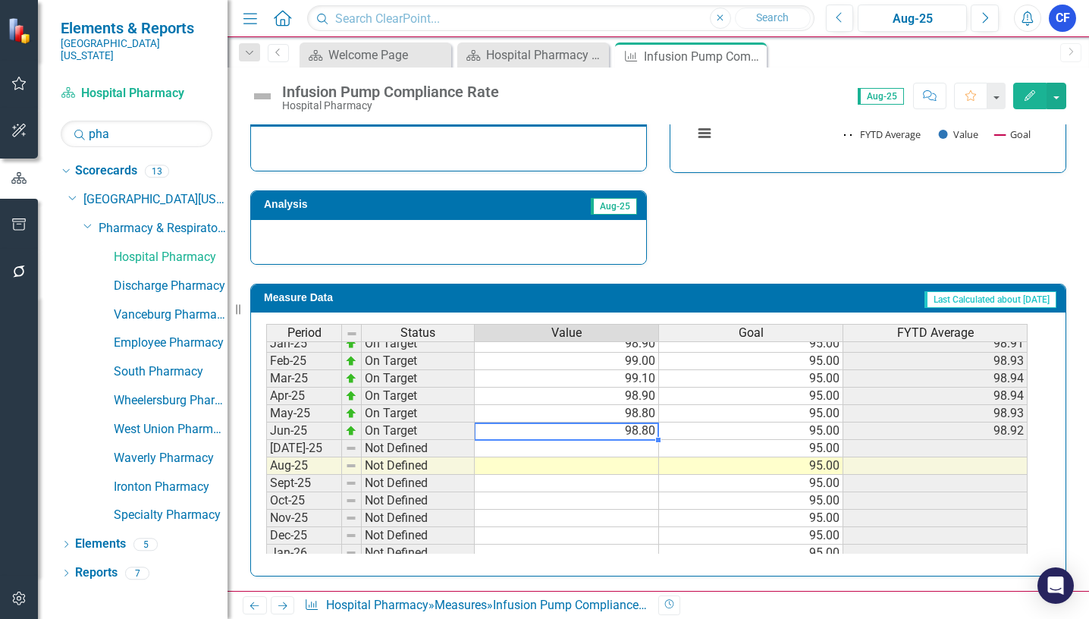
click at [638, 438] on tbody "Feb-24 On Target 98.20 95.00 98.33 Mar-24 On Target 98.30 95.00 98.32 Apr-24 On…" at bounding box center [646, 396] width 761 height 507
click at [638, 446] on td at bounding box center [567, 448] width 184 height 17
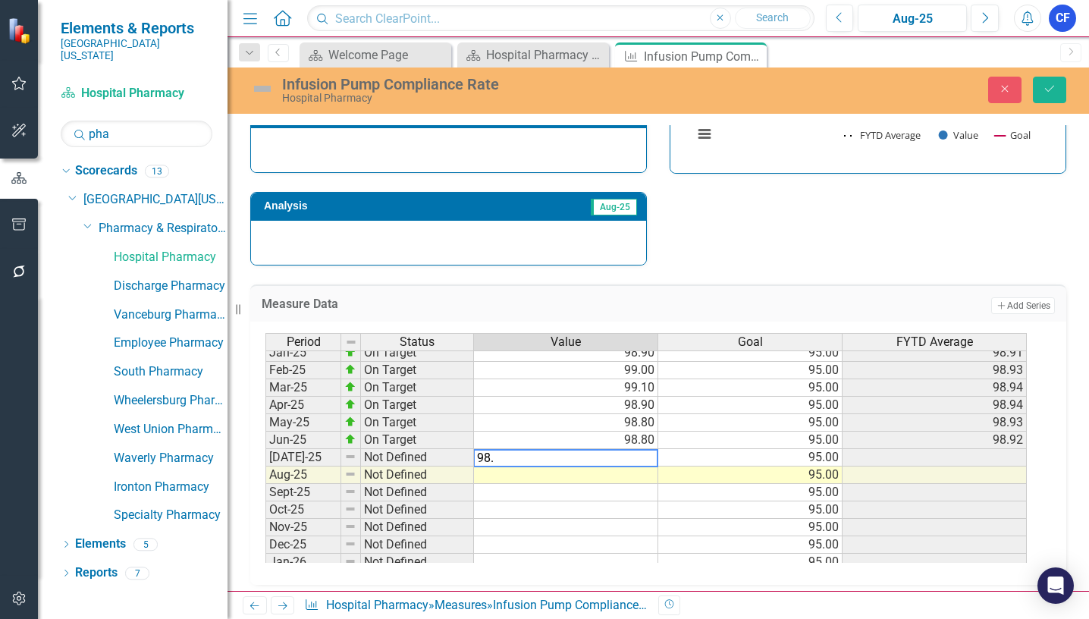
type textarea "98.8"
click at [1050, 81] on button "Save" at bounding box center [1049, 90] width 33 height 27
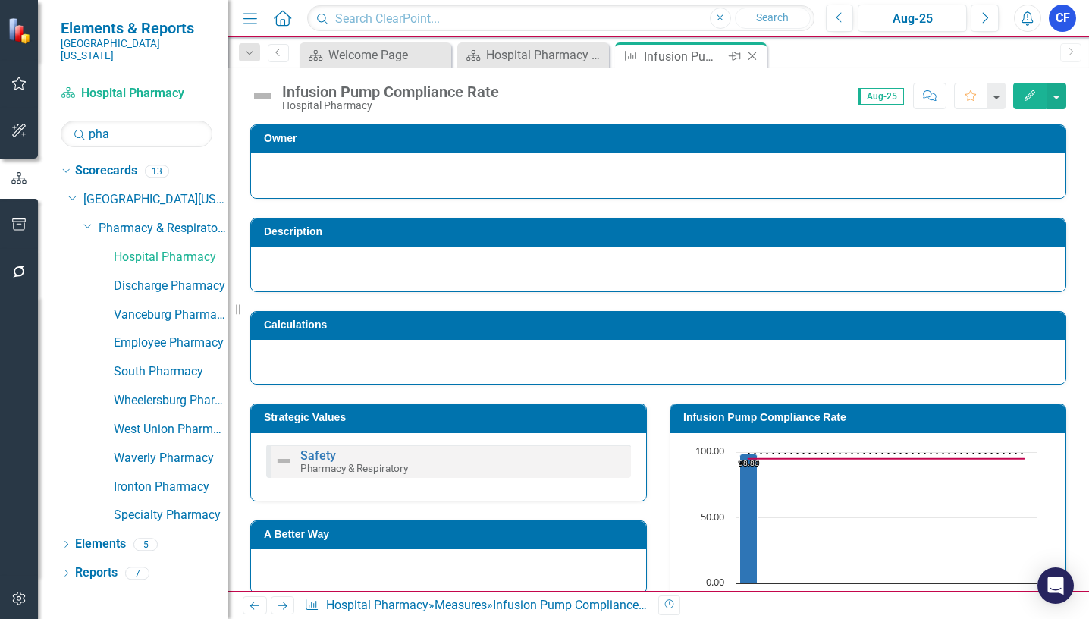
click at [751, 59] on icon "Close" at bounding box center [752, 56] width 15 height 12
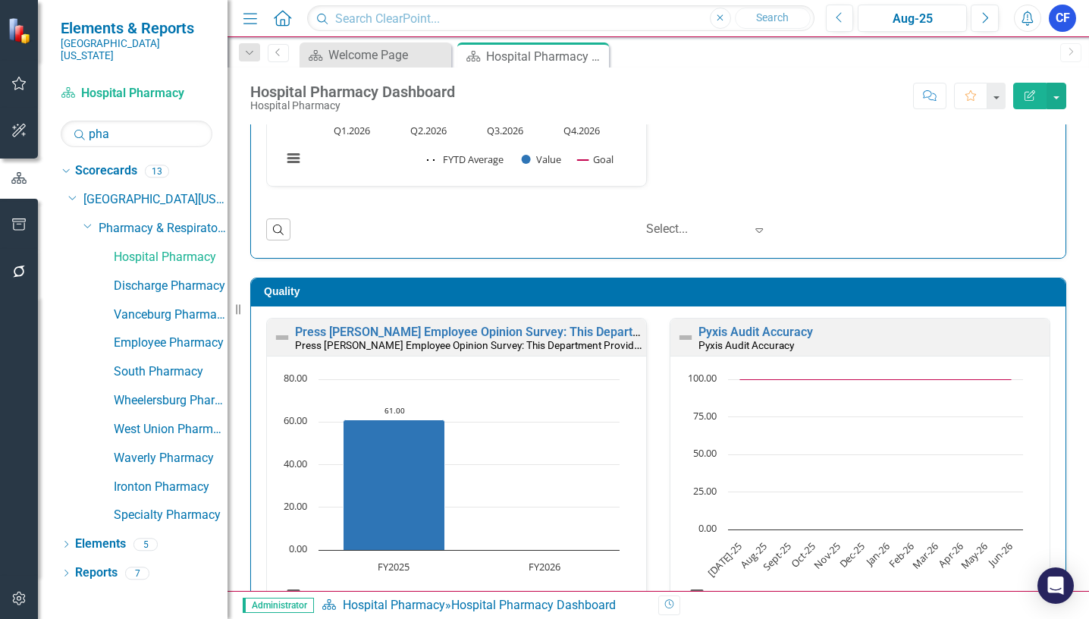
scroll to position [682, 0]
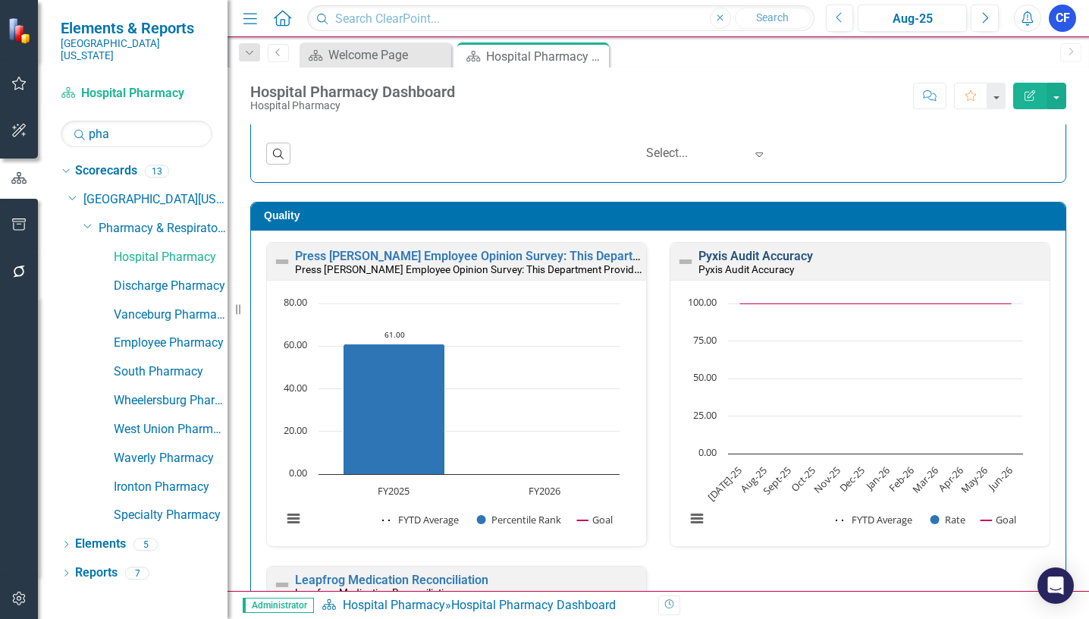
click at [745, 256] on link "Pyxis Audit Accuracy" at bounding box center [755, 256] width 115 height 14
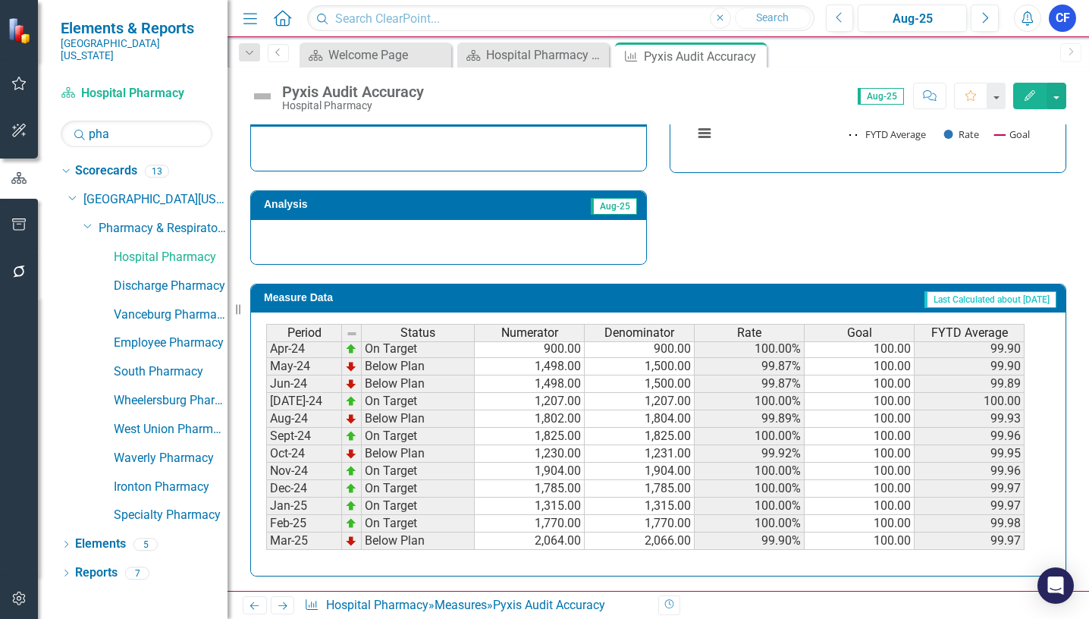
scroll to position [379, 0]
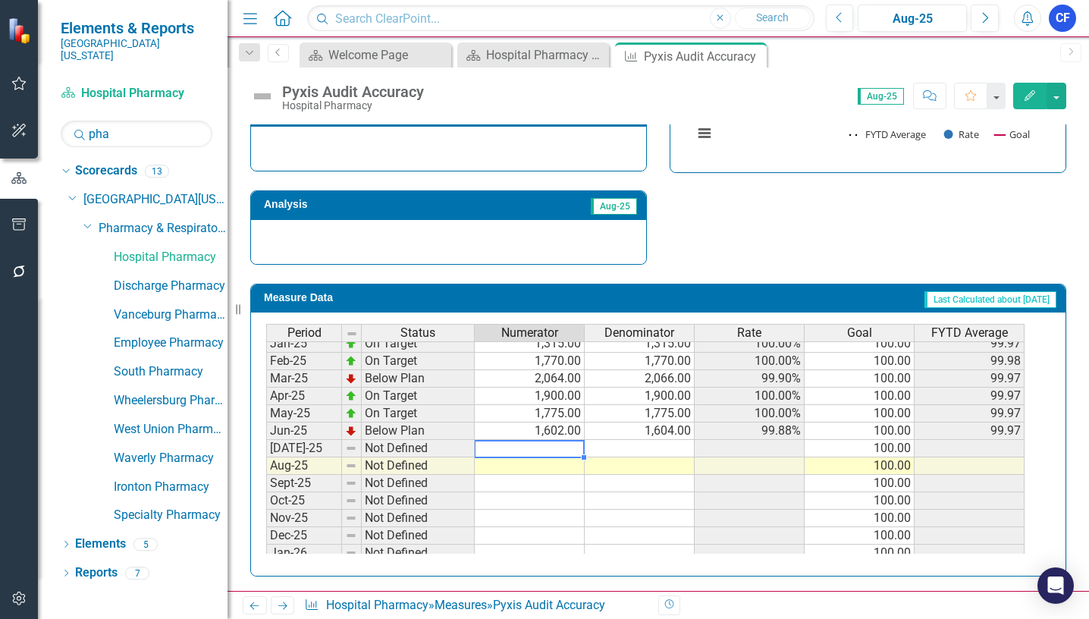
click at [548, 453] on tbody "[DATE]-23 Below Plan 1,466.00 1,470.00 99.73% 100.00 99.73 Aug-23 Below Plan 1,…" at bounding box center [645, 290] width 758 height 541
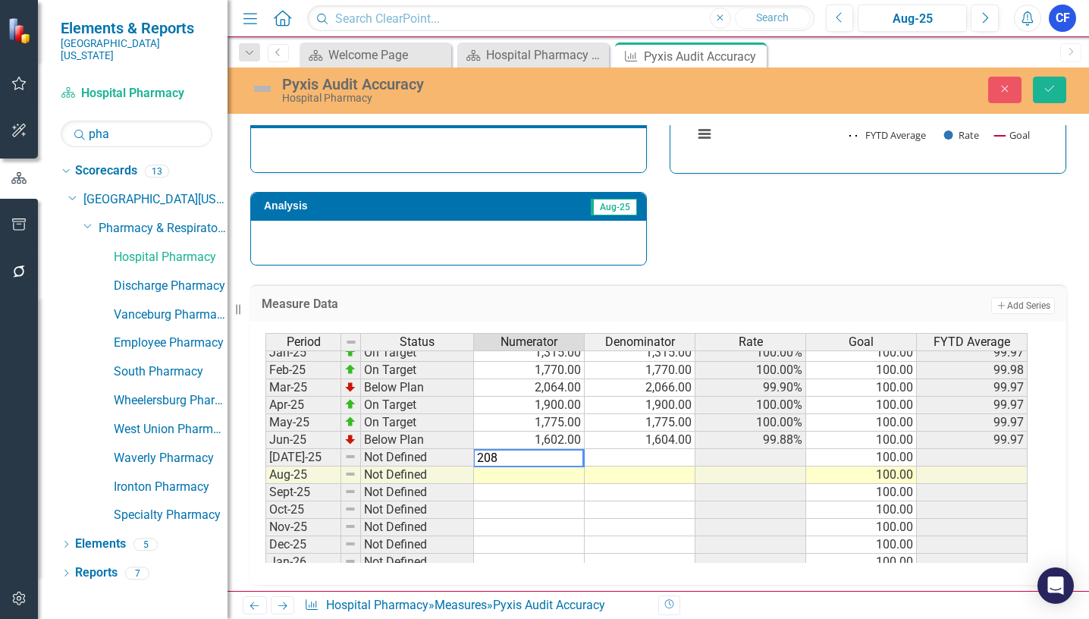
type textarea "2085"
type textarea "2"
click at [669, 457] on td at bounding box center [640, 457] width 111 height 17
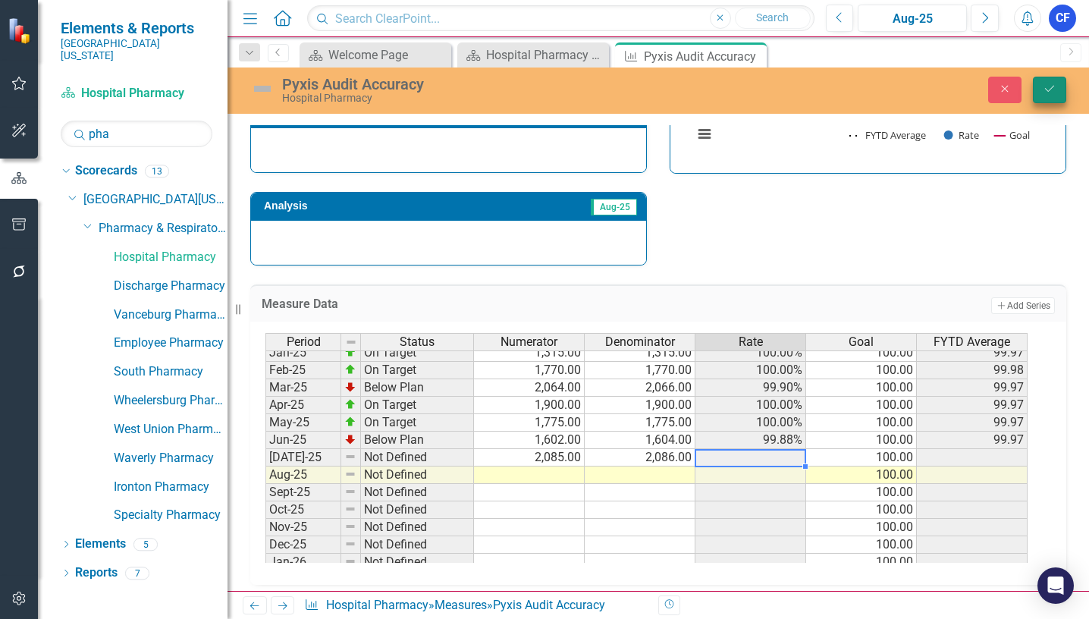
type textarea "2086"
click at [1051, 86] on icon "Save" at bounding box center [1050, 88] width 14 height 11
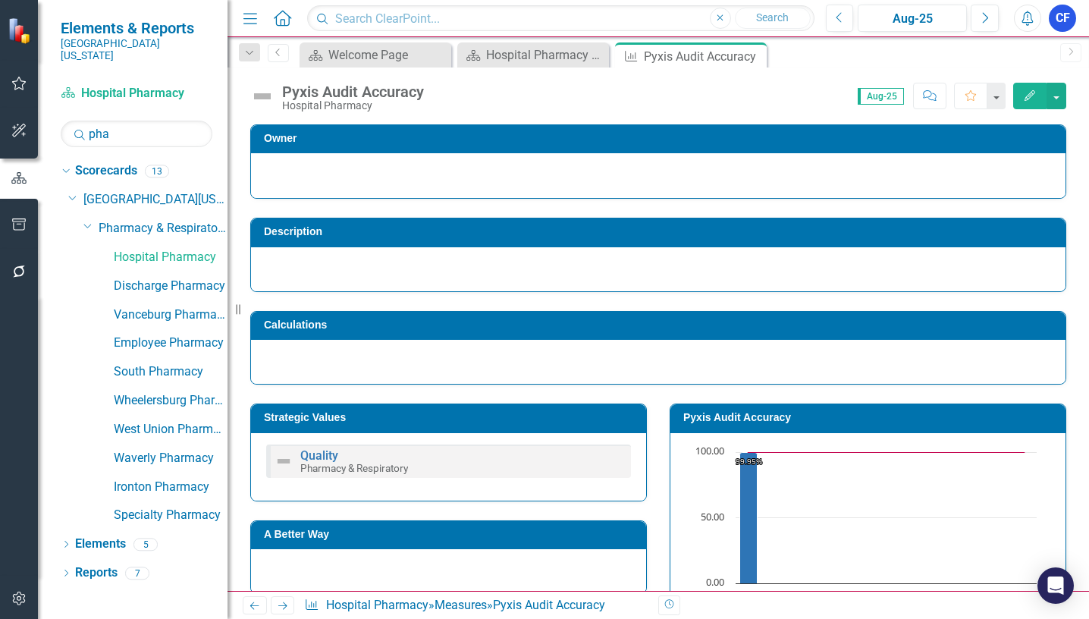
click at [284, 606] on icon at bounding box center [282, 606] width 9 height 8
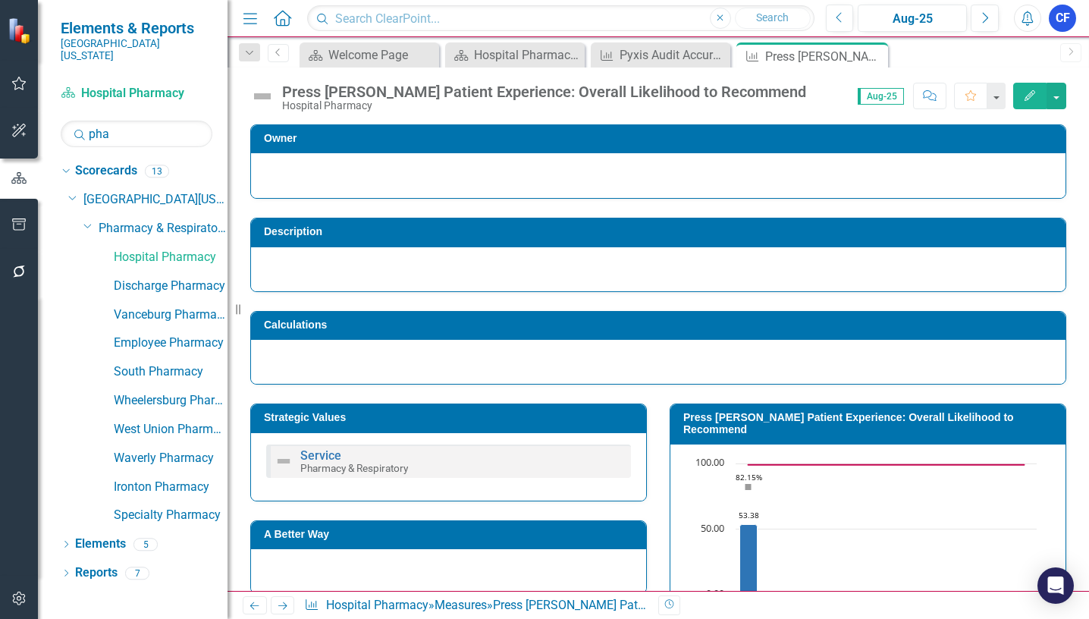
click at [0, 0] on icon "Close" at bounding box center [0, 0] width 0 height 0
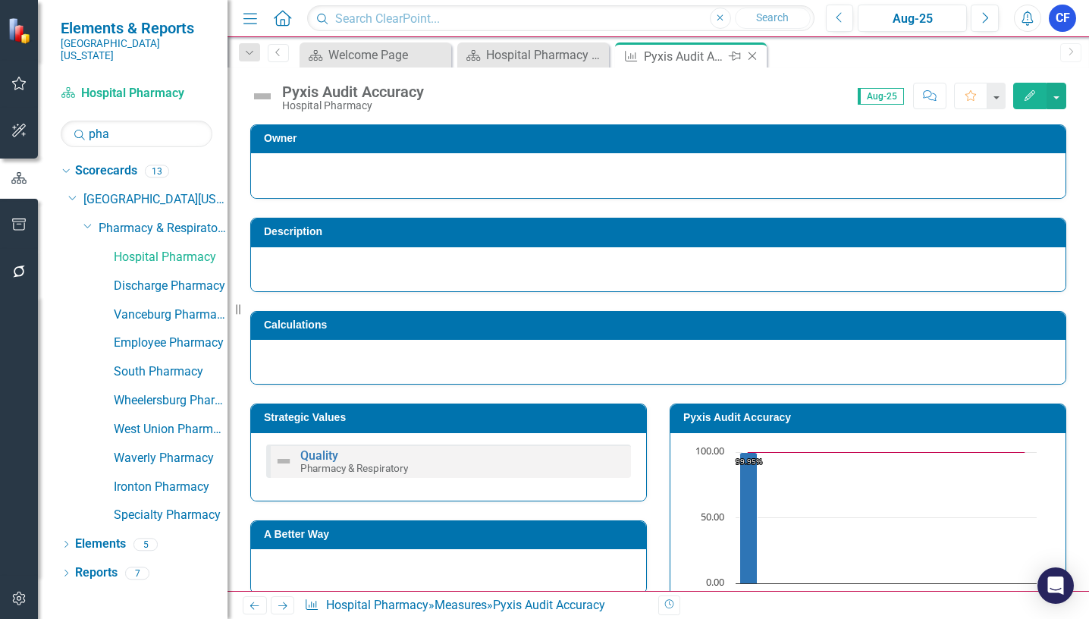
click at [756, 58] on icon "Close" at bounding box center [752, 56] width 15 height 12
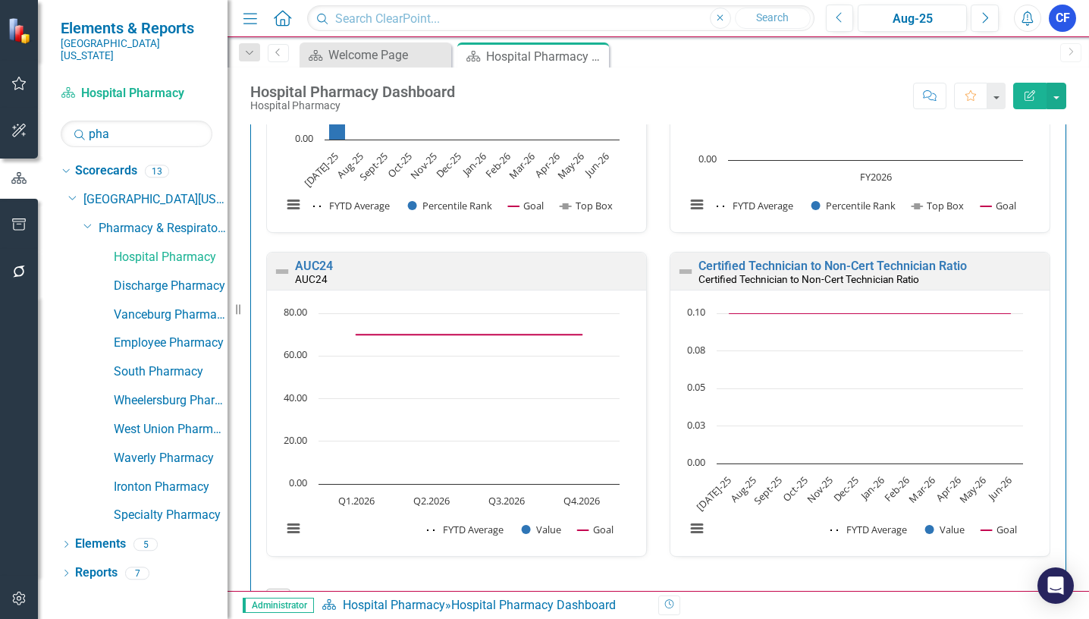
scroll to position [1762, 0]
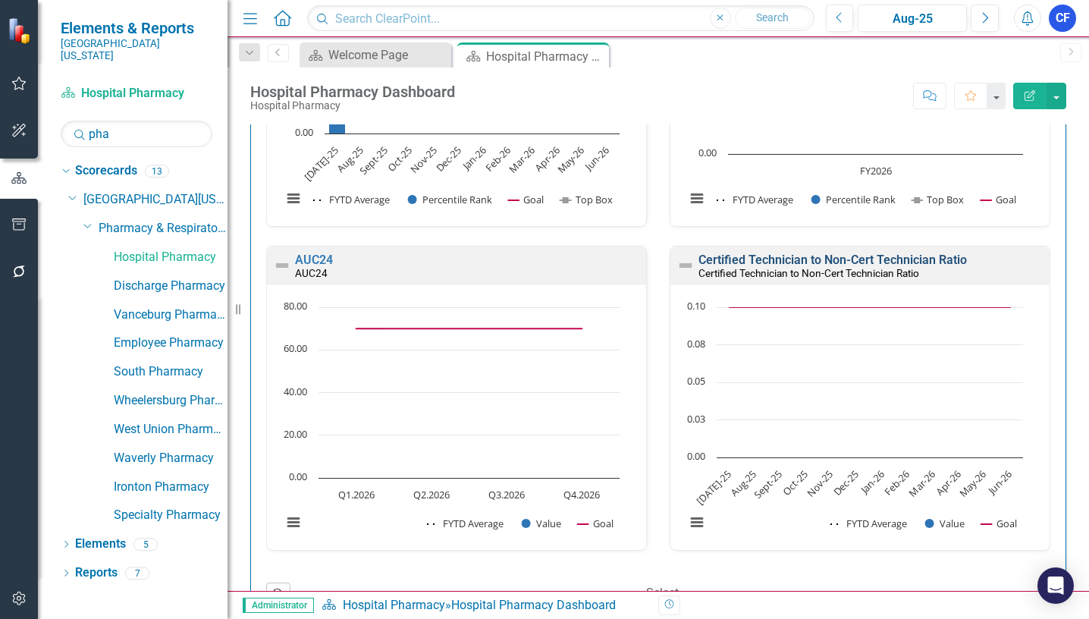
click at [856, 258] on link "Certified Technician to Non-Cert Technician Ratio" at bounding box center [832, 260] width 268 height 14
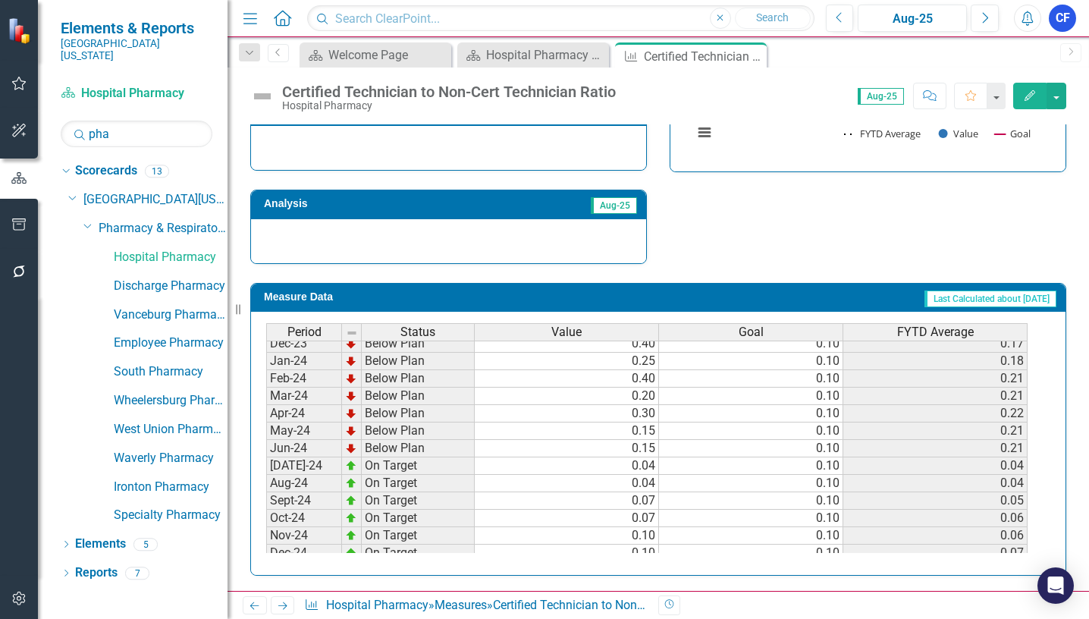
scroll to position [376, 0]
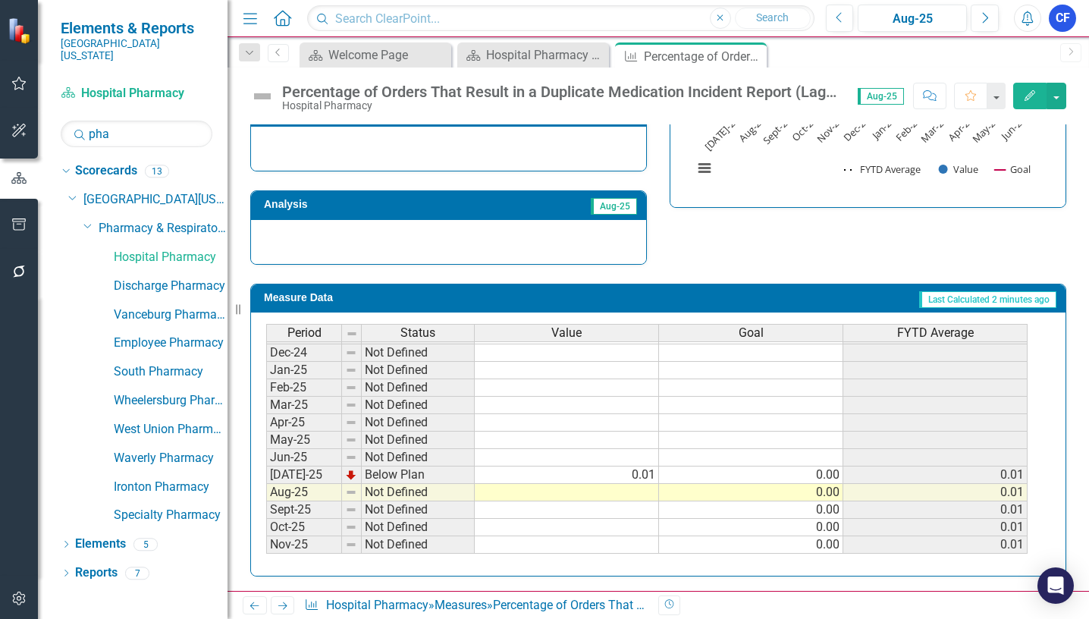
scroll to position [531, 0]
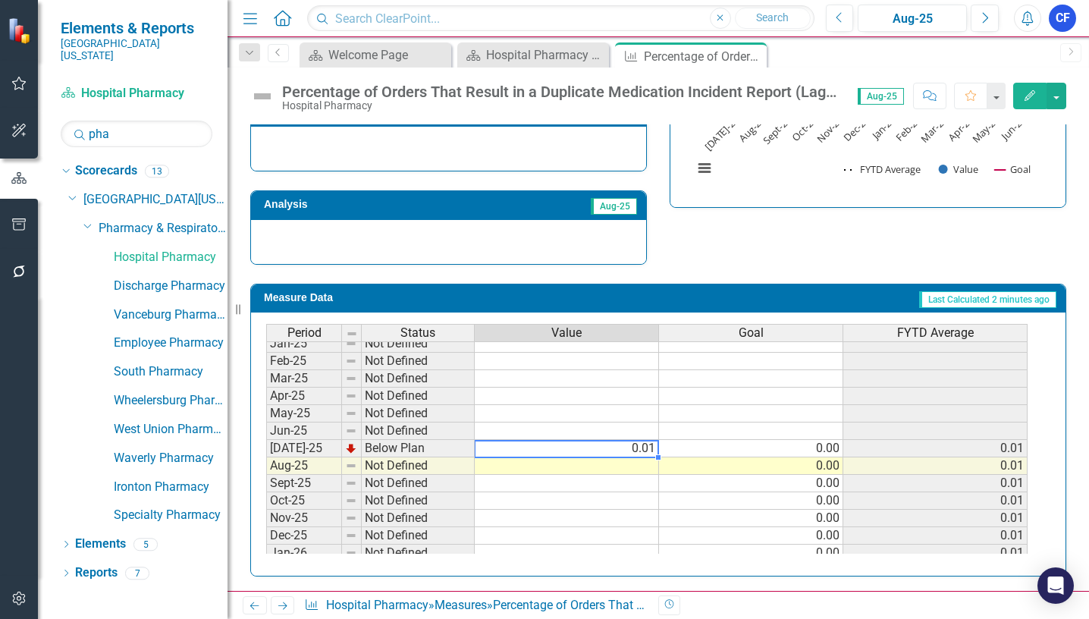
click at [632, 453] on tbody "Aug-23 Not Defined Sep-23 Not Defined Oct-23 Not Defined Nov-23 Not Defined Dec…" at bounding box center [646, 308] width 761 height 541
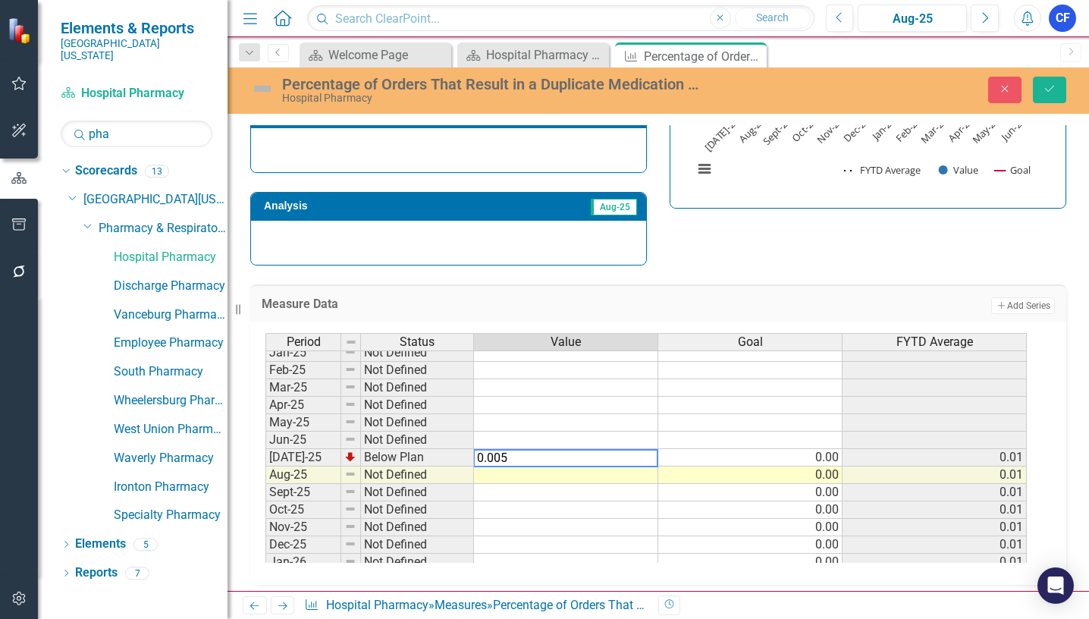
type textarea "0.005"
click at [1049, 90] on icon "Save" at bounding box center [1050, 88] width 14 height 11
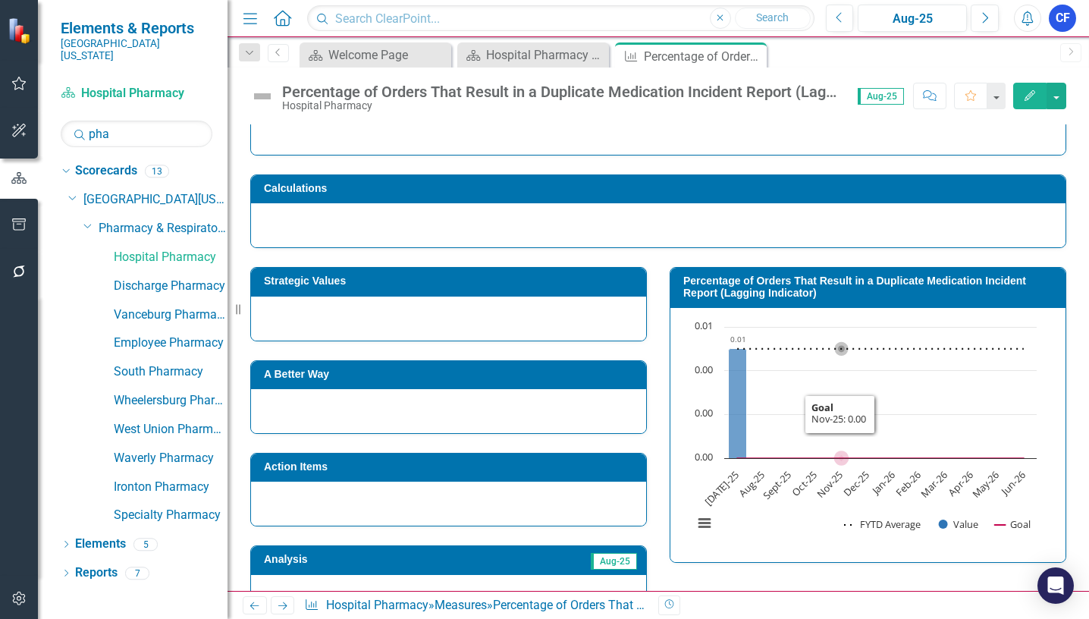
scroll to position [152, 0]
